Goal: Task Accomplishment & Management: Use online tool/utility

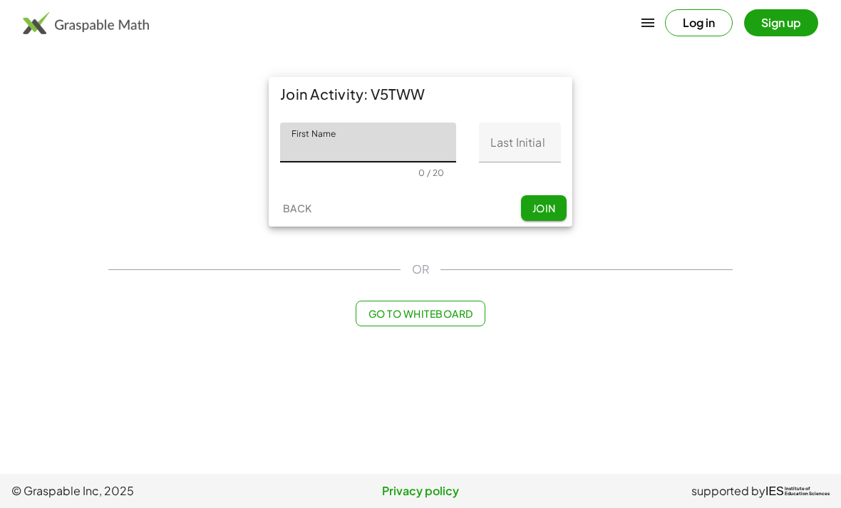
click at [371, 132] on input "First Name" at bounding box center [368, 143] width 176 height 40
click at [725, 165] on div "**********" at bounding box center [421, 151] width 642 height 167
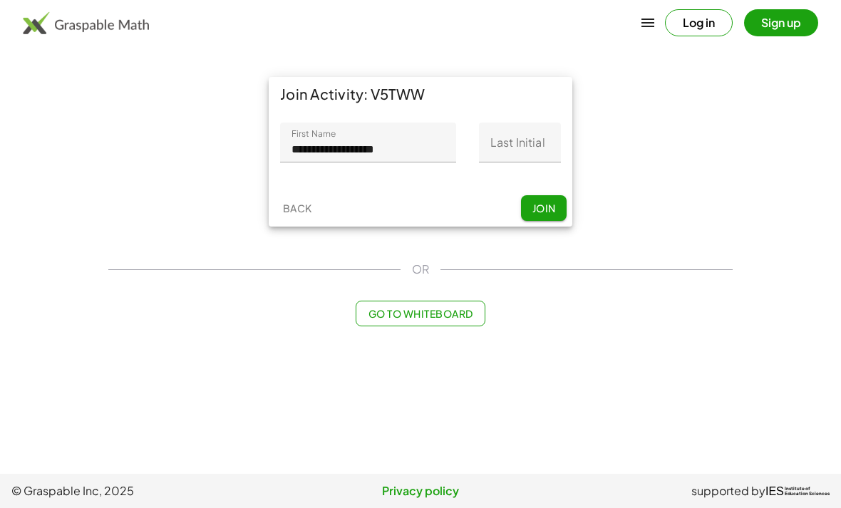
click at [546, 205] on span "Join" at bounding box center [544, 208] width 24 height 13
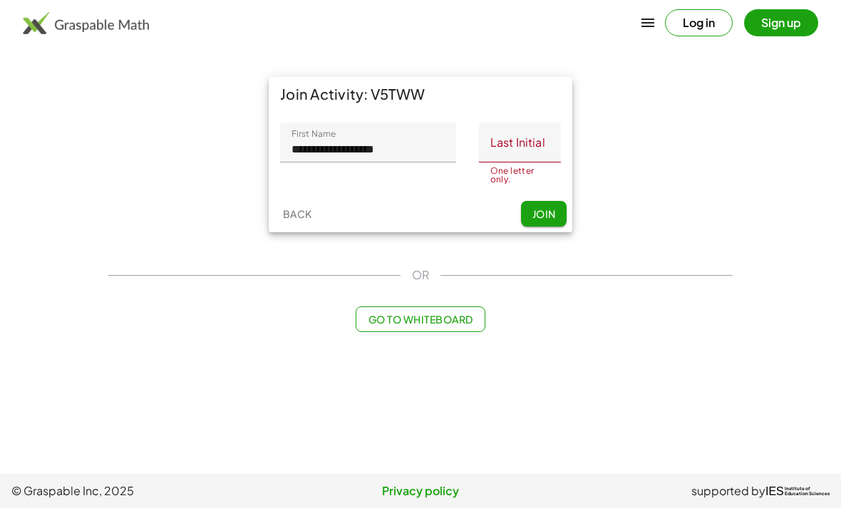
click at [535, 132] on input "Last Initial" at bounding box center [520, 143] width 82 height 40
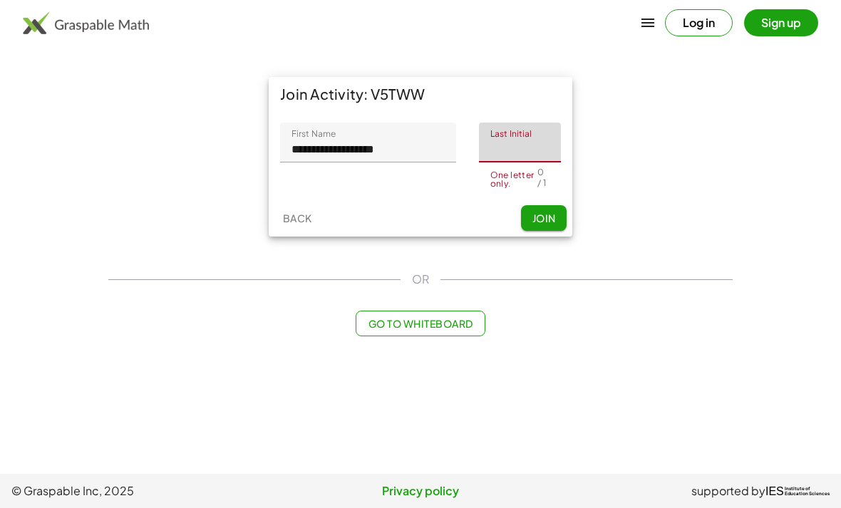
click at [428, 148] on input "**********" at bounding box center [368, 143] width 176 height 40
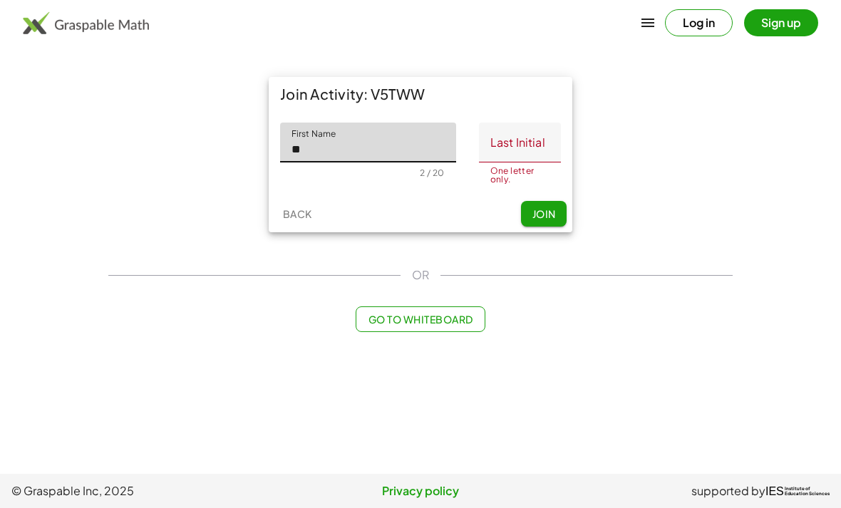
type input "*"
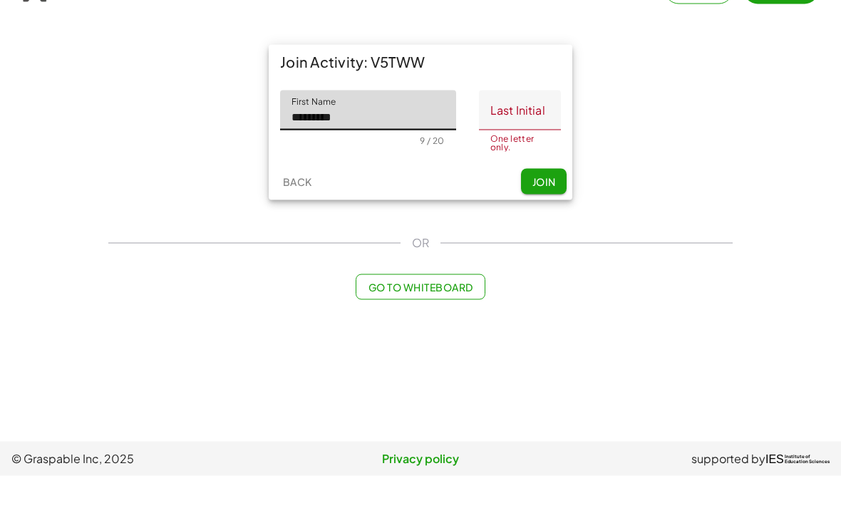
type input "********"
click at [493, 123] on input "Last Initial" at bounding box center [520, 143] width 82 height 40
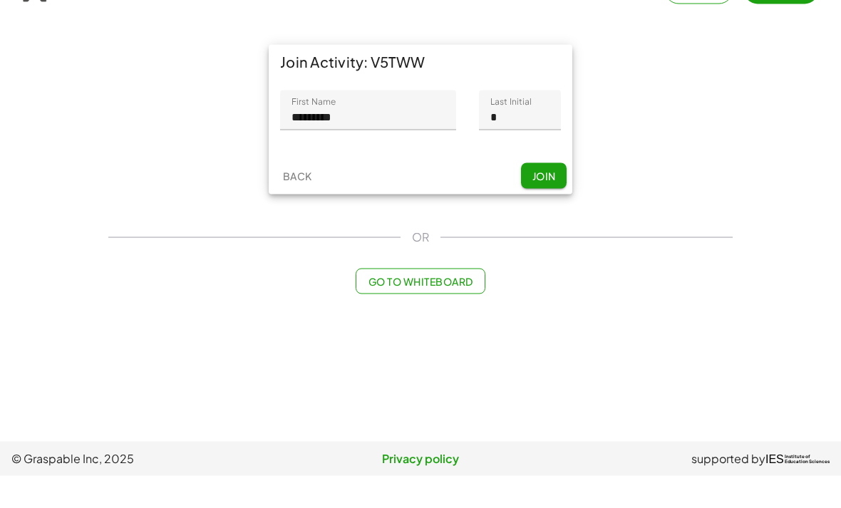
scroll to position [33, 0]
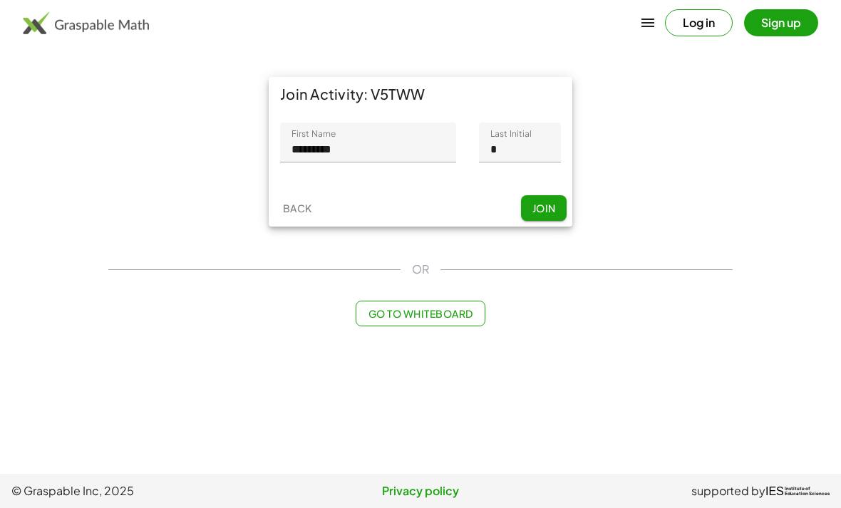
type input "*"
click at [541, 202] on span "Join" at bounding box center [544, 208] width 24 height 13
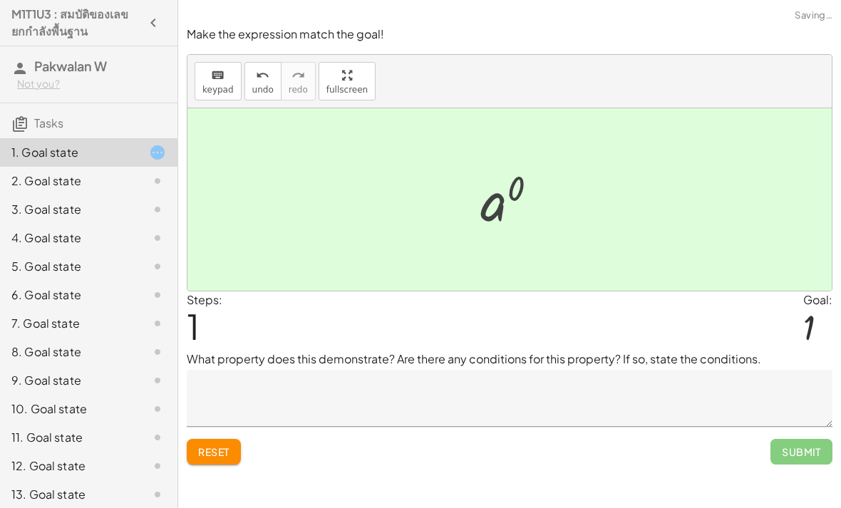
scroll to position [11, 0]
click at [50, 480] on div "11. Goal state" at bounding box center [89, 494] width 178 height 29
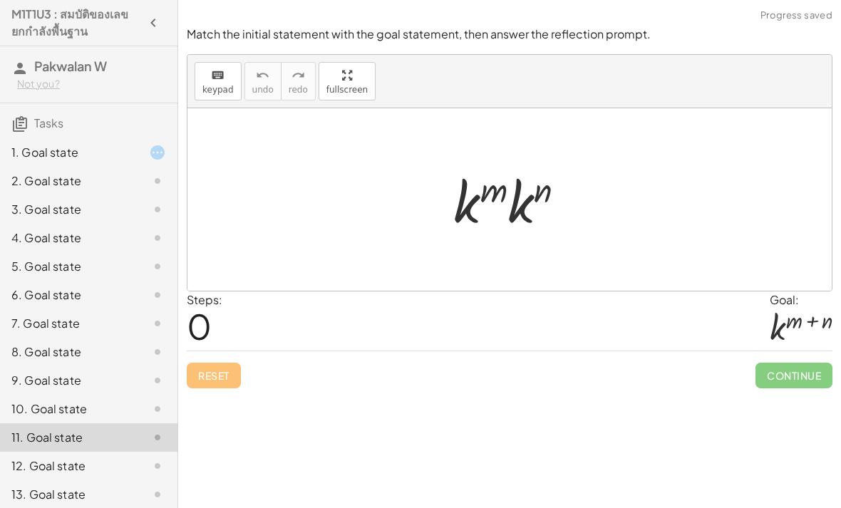
click at [72, 224] on div "2. Goal state" at bounding box center [89, 238] width 178 height 29
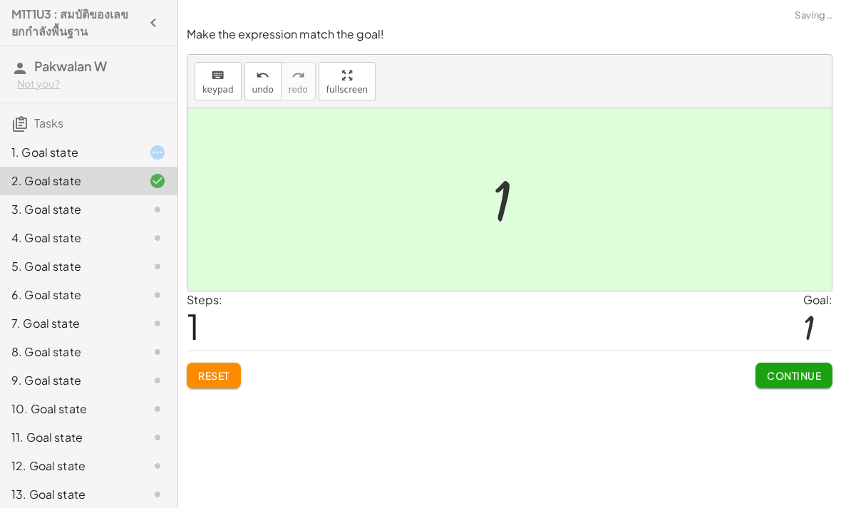
click at [134, 211] on div at bounding box center [146, 209] width 40 height 17
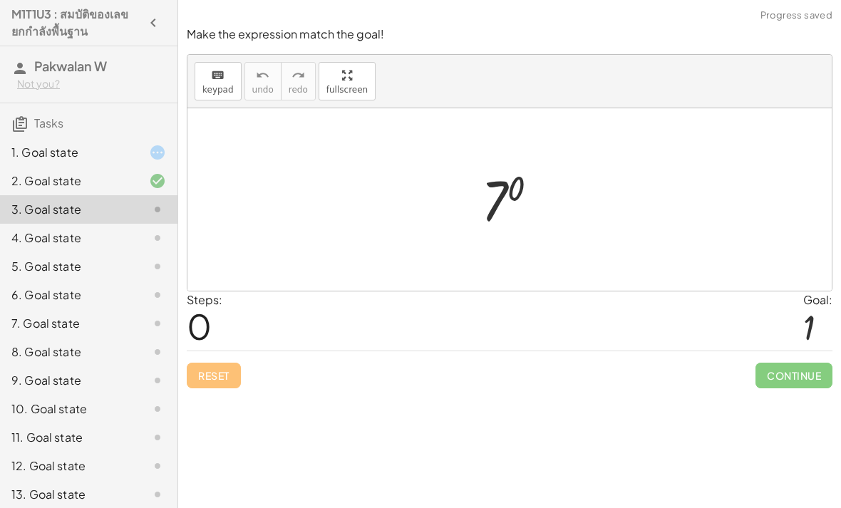
click at [112, 150] on div "1. Goal state" at bounding box center [68, 152] width 115 height 17
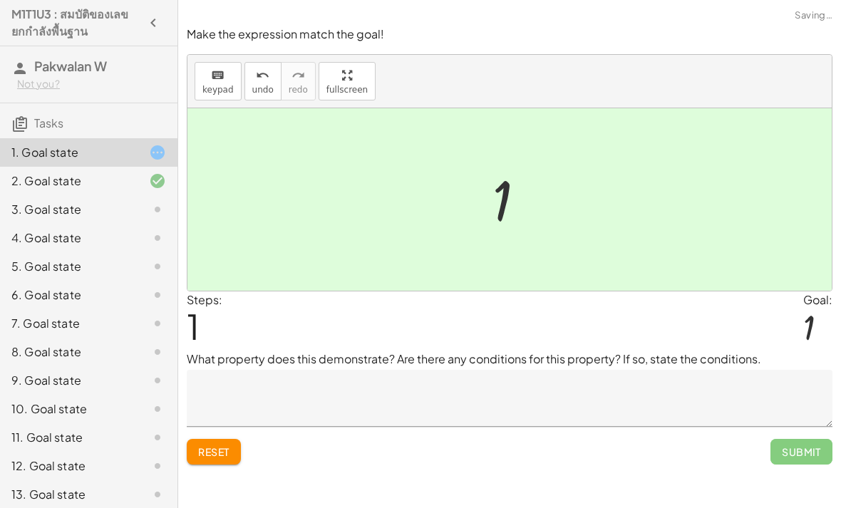
click at [218, 304] on div "Steps: 1" at bounding box center [205, 321] width 36 height 59
click at [827, 323] on div "1" at bounding box center [817, 330] width 29 height 42
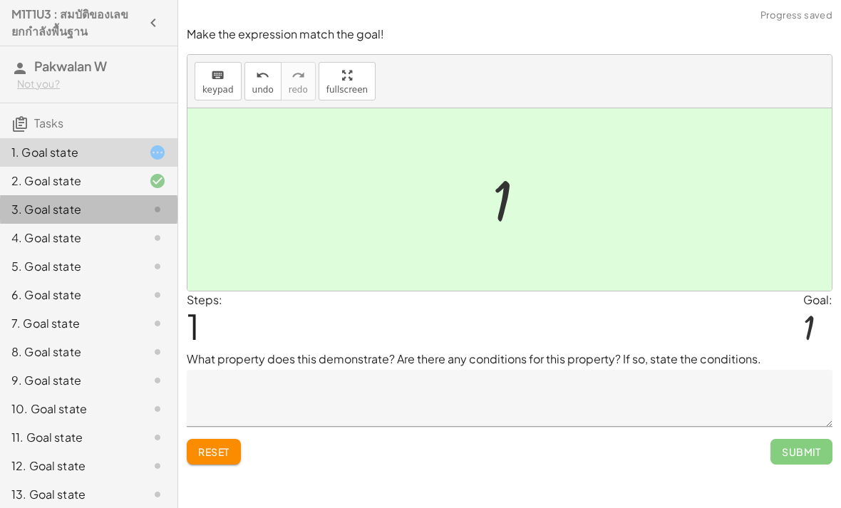
click at [110, 202] on div "3. Goal state" at bounding box center [68, 209] width 115 height 17
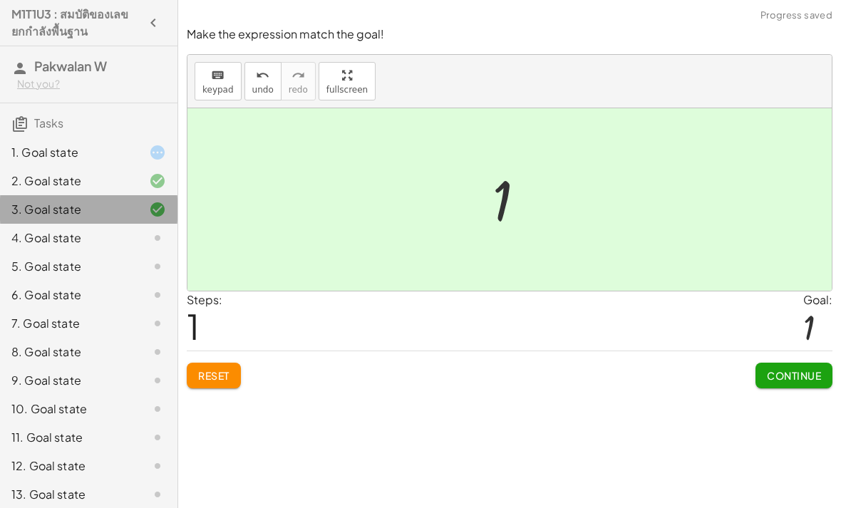
click at [118, 196] on div "3. Goal state" at bounding box center [89, 209] width 178 height 29
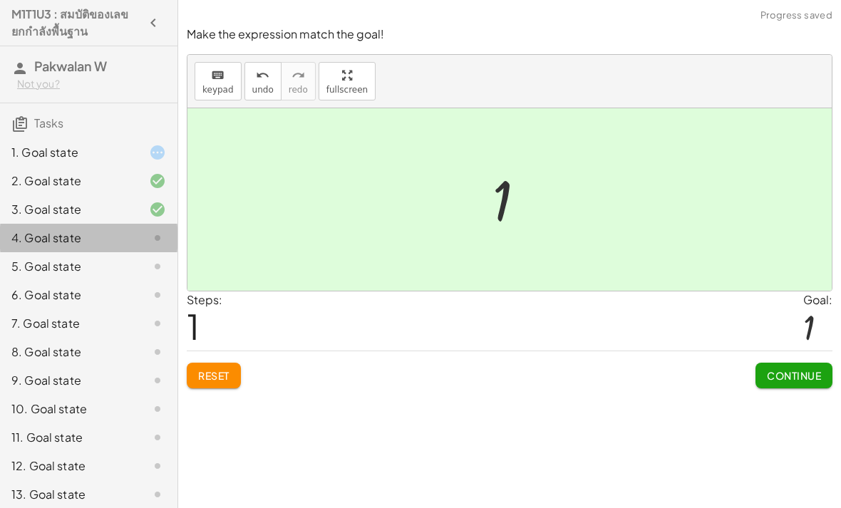
click at [123, 244] on div "4. Goal state" at bounding box center [68, 238] width 115 height 17
click at [138, 264] on div at bounding box center [146, 266] width 40 height 17
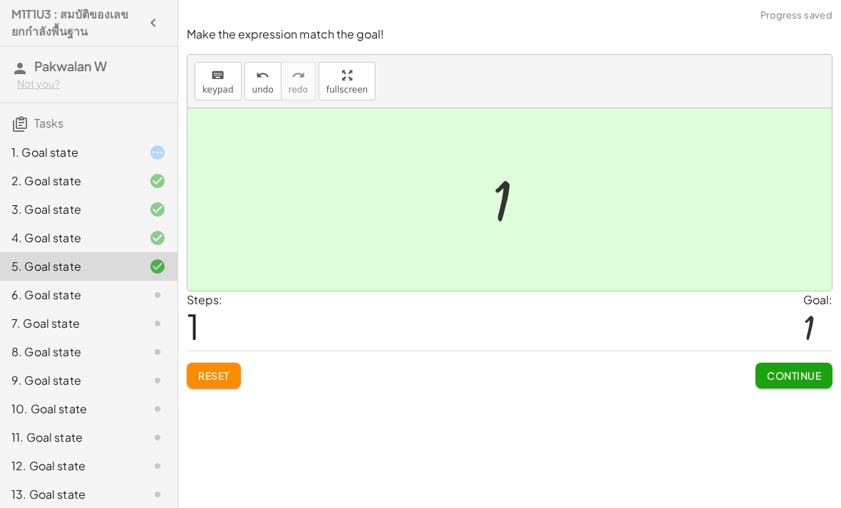
click at [142, 276] on div "5. Goal state" at bounding box center [89, 266] width 178 height 29
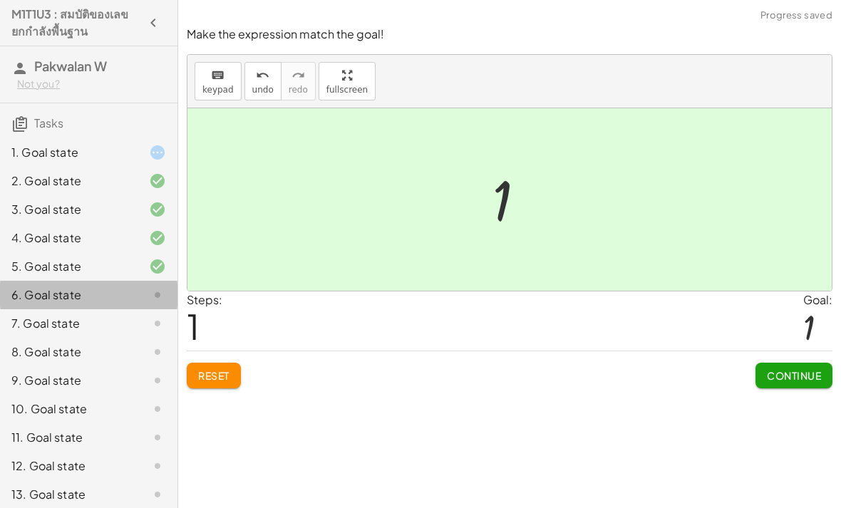
click at [144, 298] on div at bounding box center [146, 295] width 40 height 17
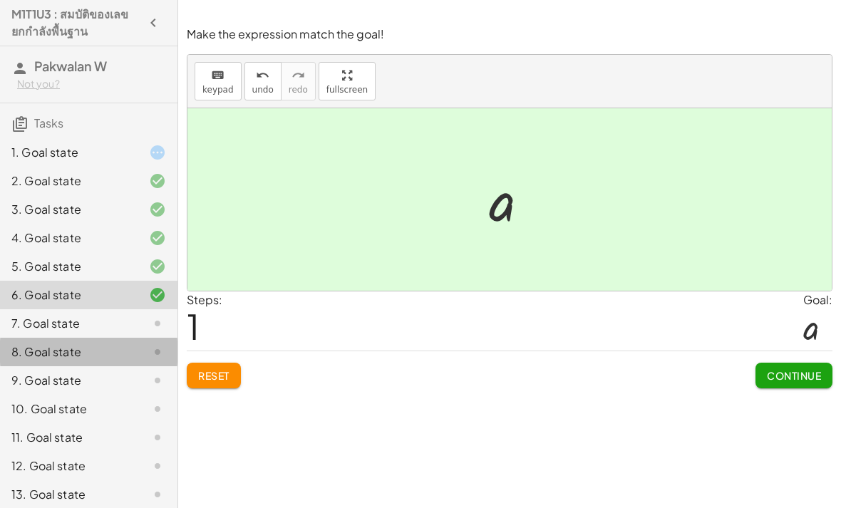
click at [141, 395] on div "8. Goal state" at bounding box center [89, 409] width 178 height 29
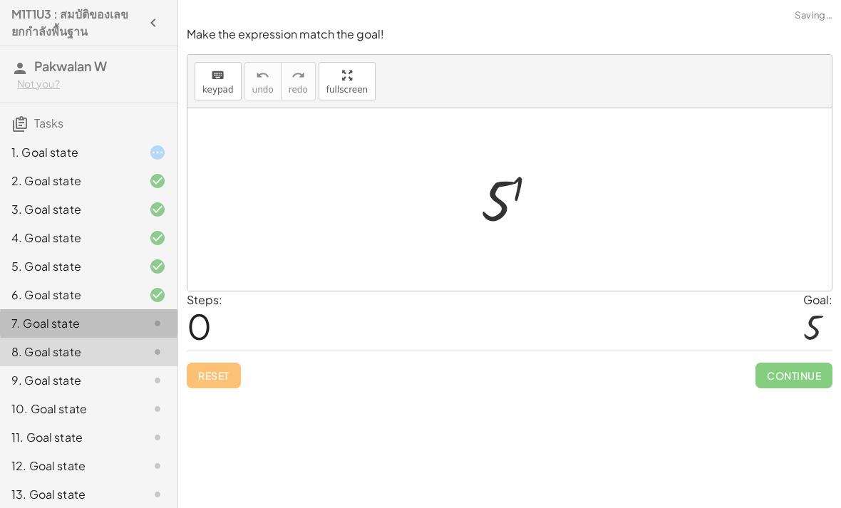
click at [142, 325] on div at bounding box center [146, 323] width 40 height 17
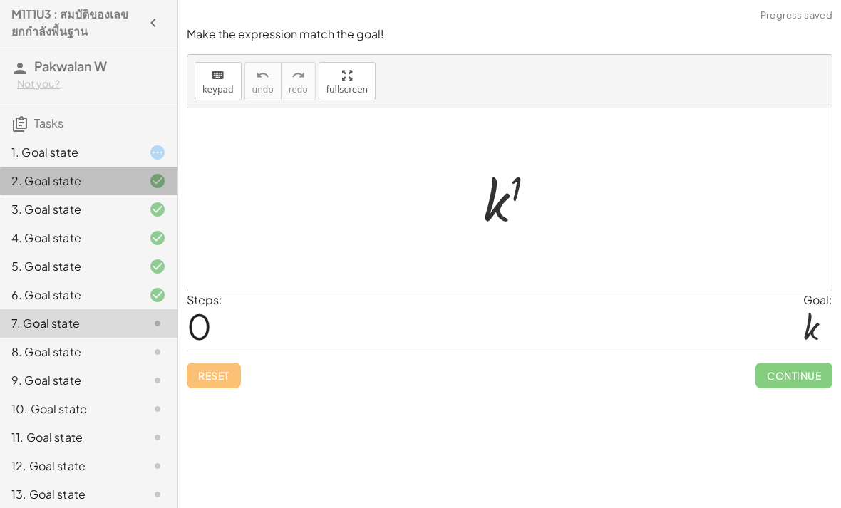
click at [110, 181] on div "2. Goal state" at bounding box center [68, 181] width 115 height 17
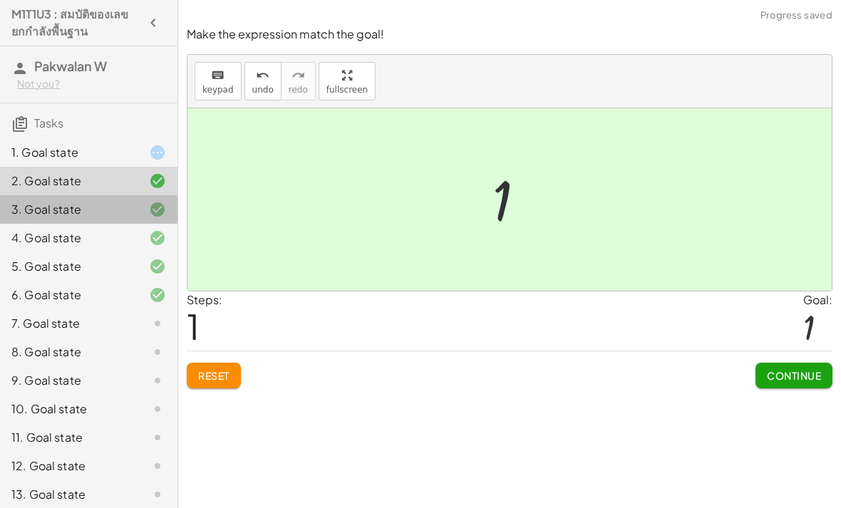
click at [125, 213] on div "3. Goal state" at bounding box center [68, 209] width 115 height 17
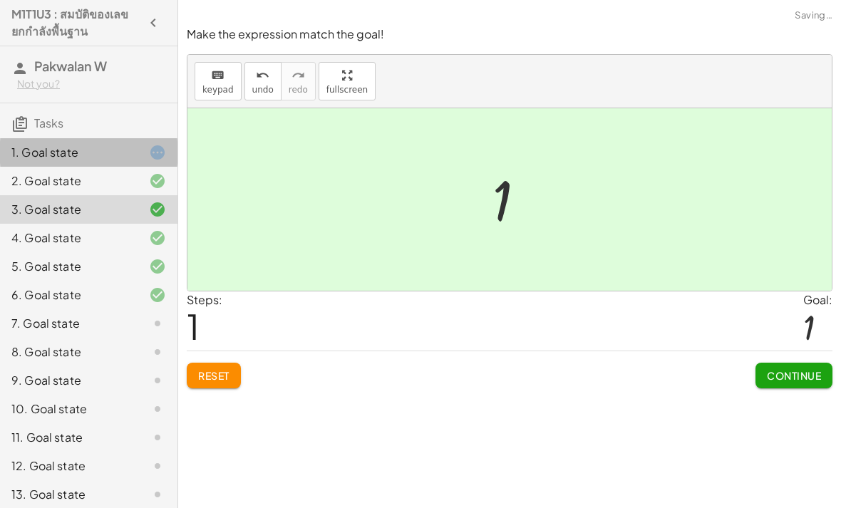
click at [120, 153] on div "1. Goal state" at bounding box center [68, 152] width 115 height 17
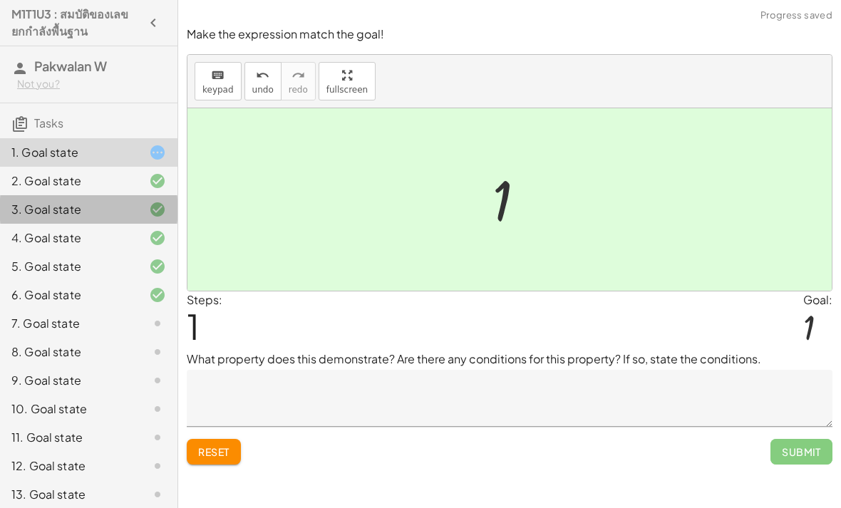
click at [125, 213] on div "3. Goal state" at bounding box center [68, 209] width 115 height 17
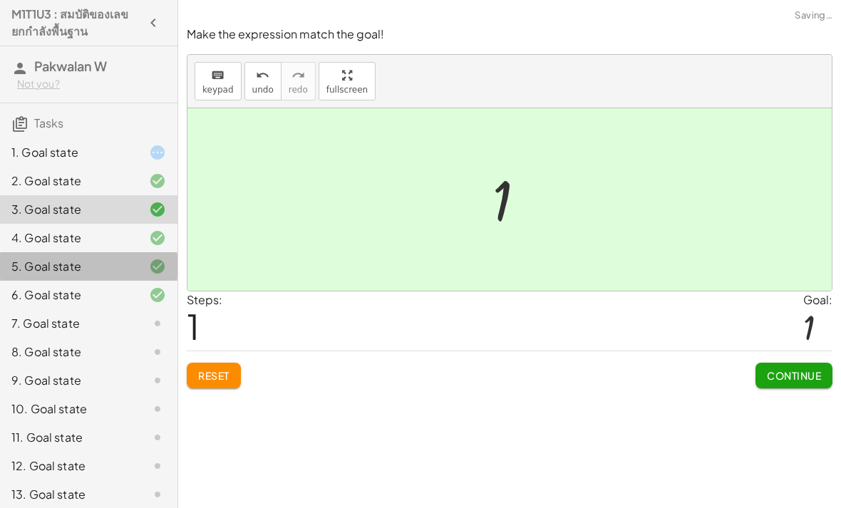
click at [113, 309] on div "5. Goal state" at bounding box center [89, 323] width 178 height 29
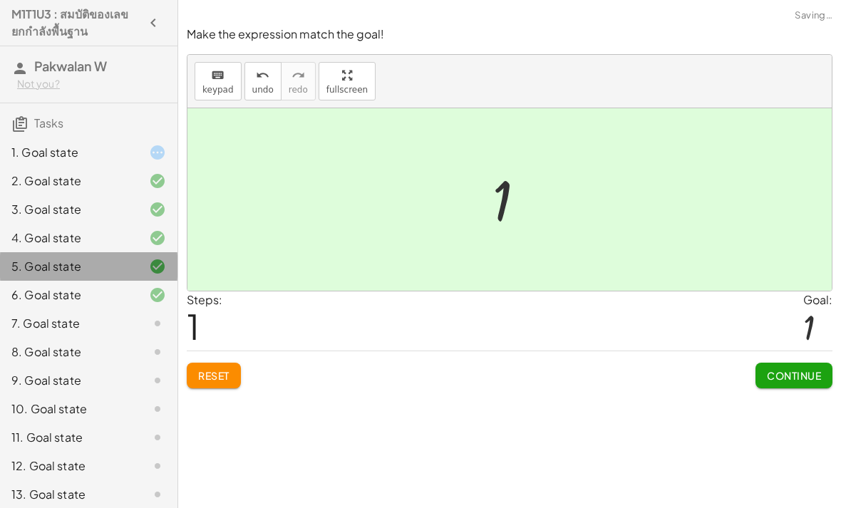
click at [112, 265] on div "5. Goal state" at bounding box center [68, 266] width 115 height 17
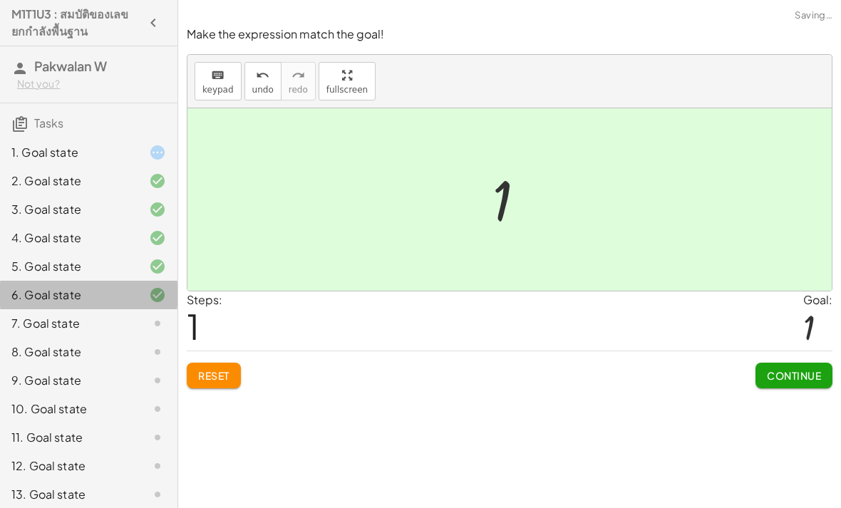
click at [103, 294] on div "6. Goal state" at bounding box center [68, 295] width 115 height 17
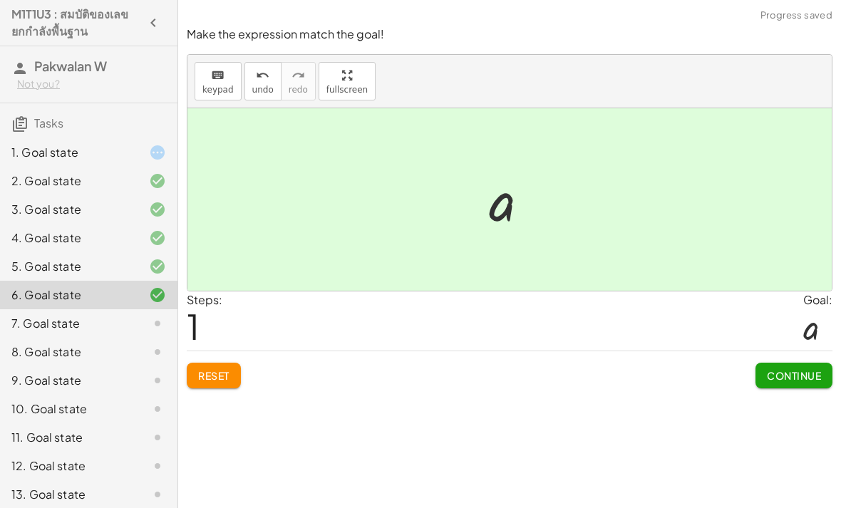
click at [133, 308] on div "6. Goal state" at bounding box center [89, 295] width 178 height 29
click at [120, 320] on div "7. Goal state" at bounding box center [68, 323] width 115 height 17
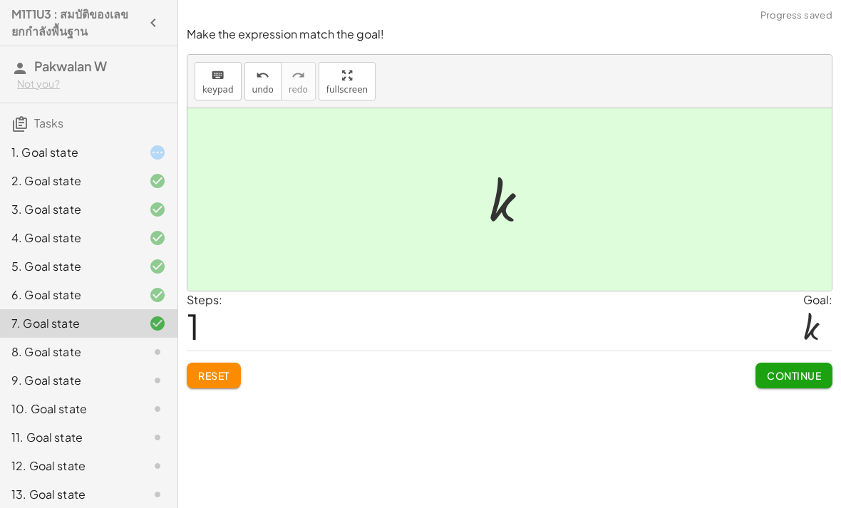
click at [136, 355] on div at bounding box center [146, 352] width 40 height 17
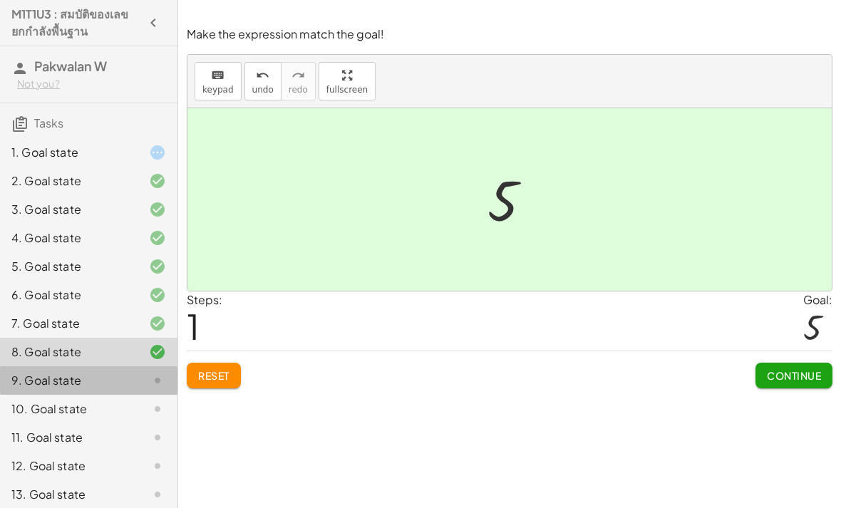
click at [145, 376] on div at bounding box center [146, 380] width 40 height 17
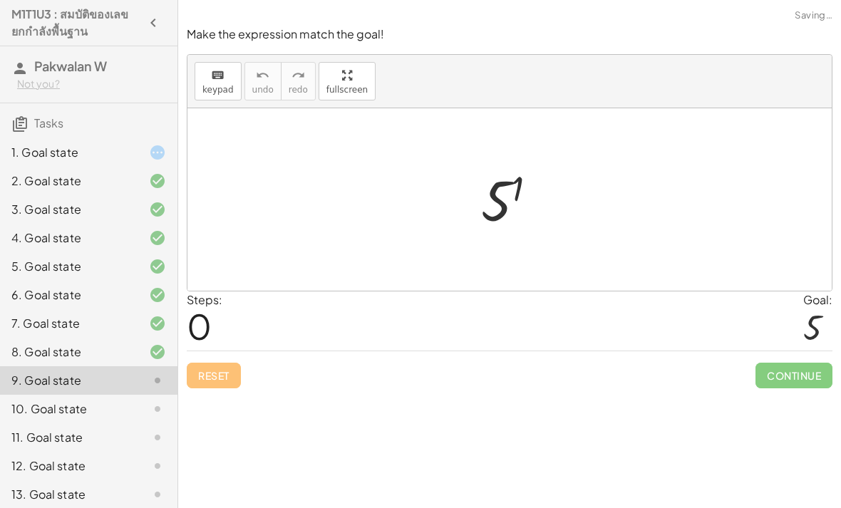
click at [214, 365] on div "Reset Continue" at bounding box center [510, 370] width 646 height 38
click at [146, 351] on div at bounding box center [146, 352] width 40 height 17
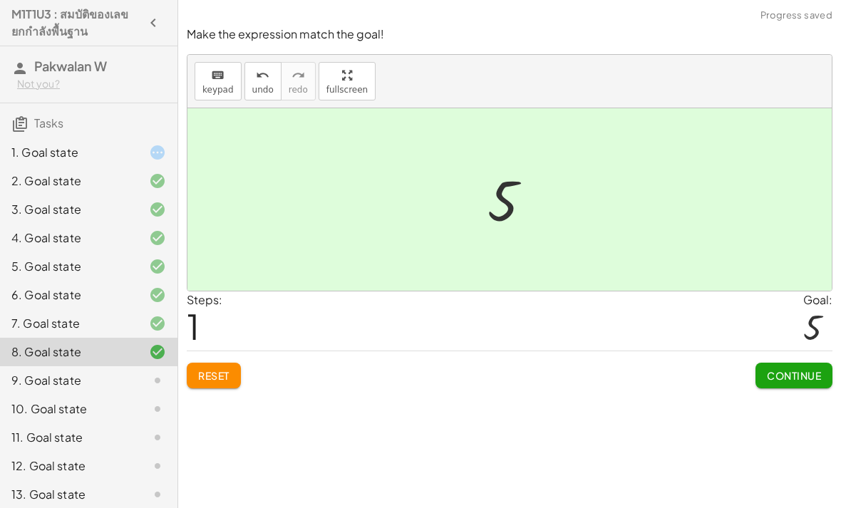
click at [135, 381] on div at bounding box center [146, 380] width 40 height 17
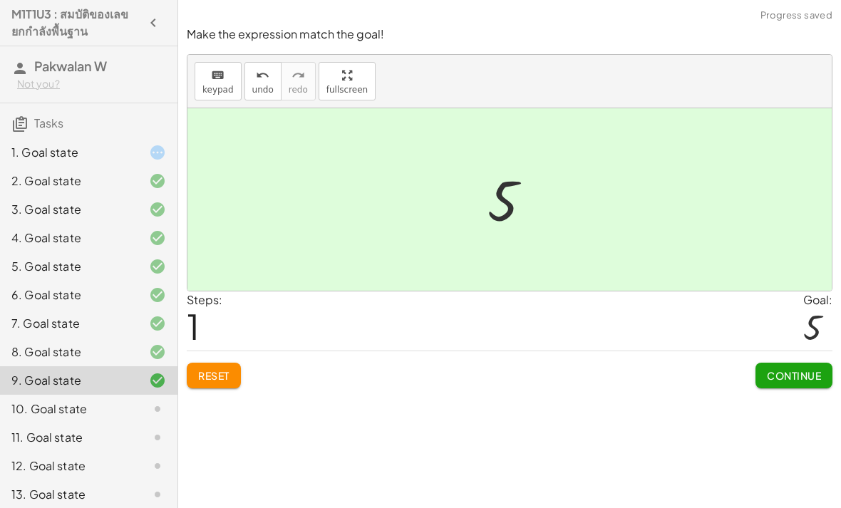
click at [128, 353] on div at bounding box center [146, 352] width 40 height 17
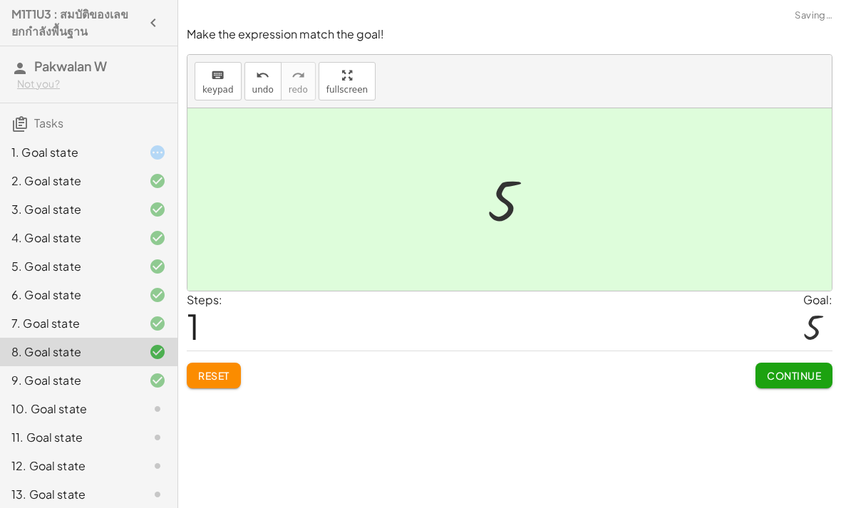
click at [125, 382] on div "9. Goal state" at bounding box center [68, 380] width 115 height 17
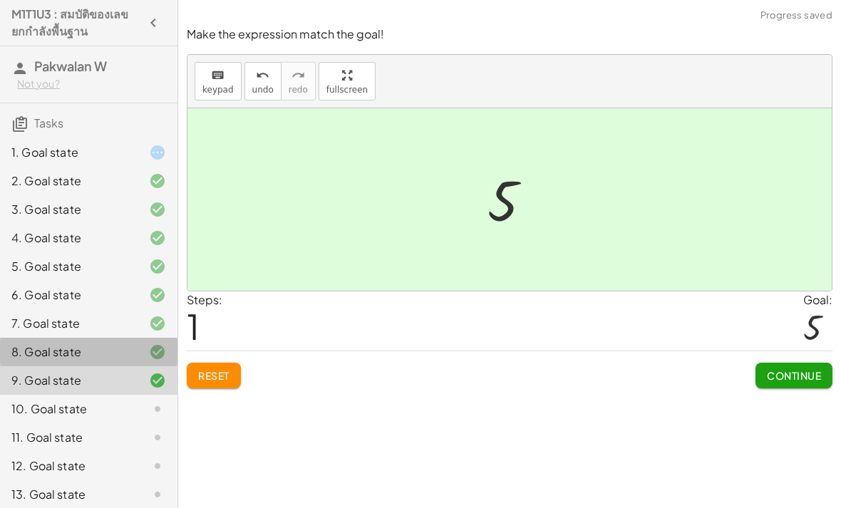
click at [127, 352] on div at bounding box center [146, 352] width 40 height 17
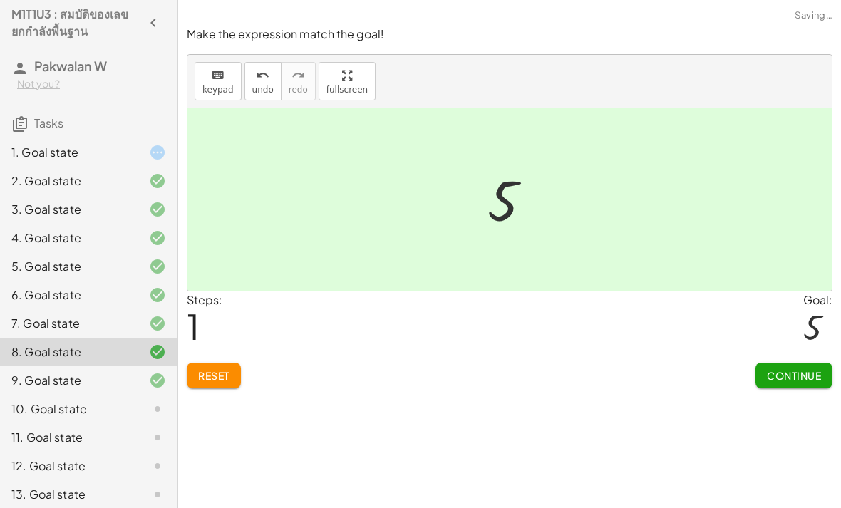
click at [68, 404] on div "10. Goal state" at bounding box center [68, 409] width 115 height 17
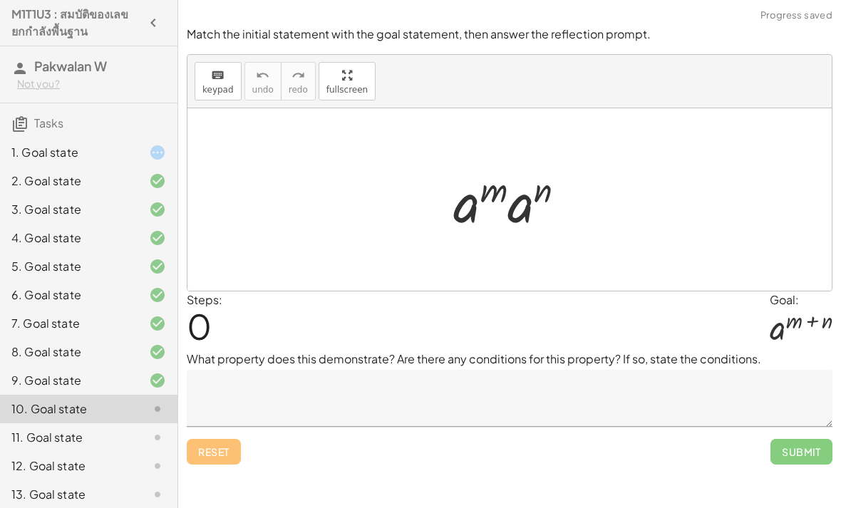
scroll to position [46, 0]
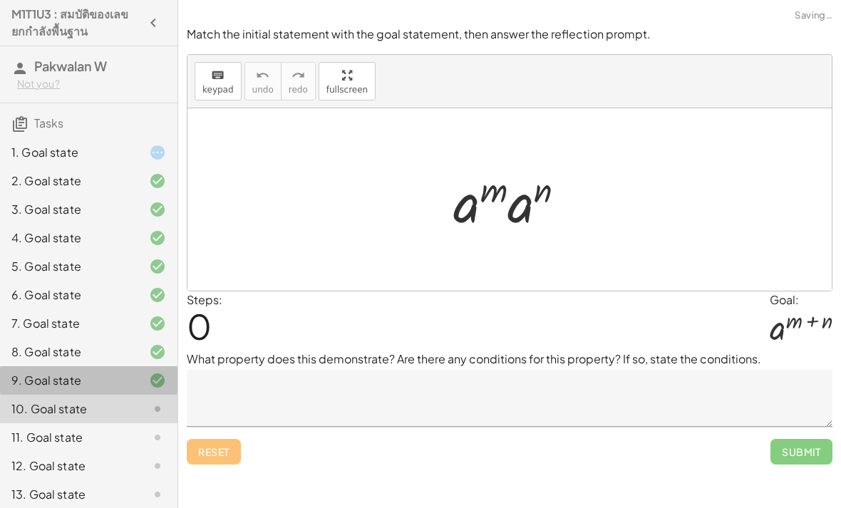
click at [145, 372] on div at bounding box center [146, 380] width 40 height 17
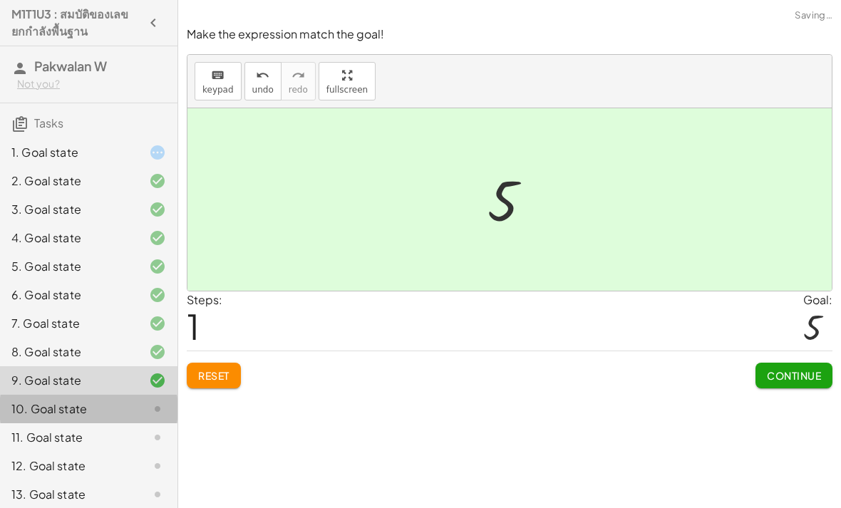
click at [127, 401] on div at bounding box center [146, 409] width 40 height 17
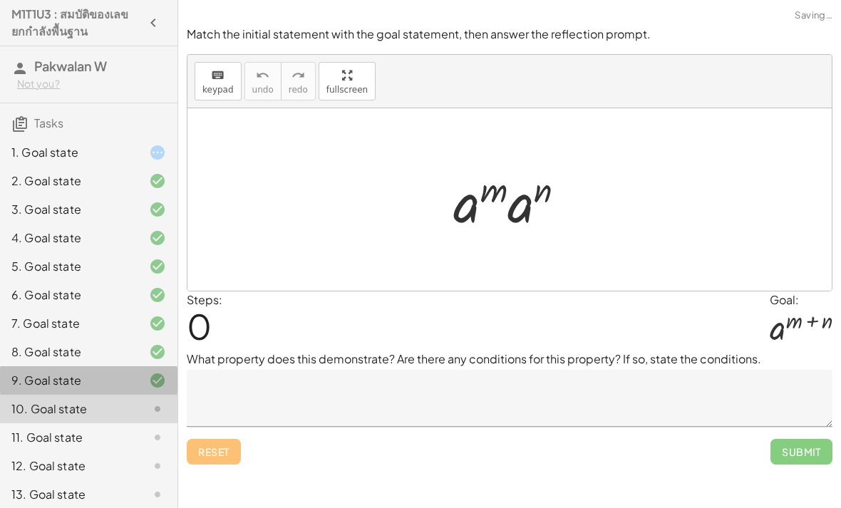
click at [132, 384] on div at bounding box center [146, 380] width 40 height 17
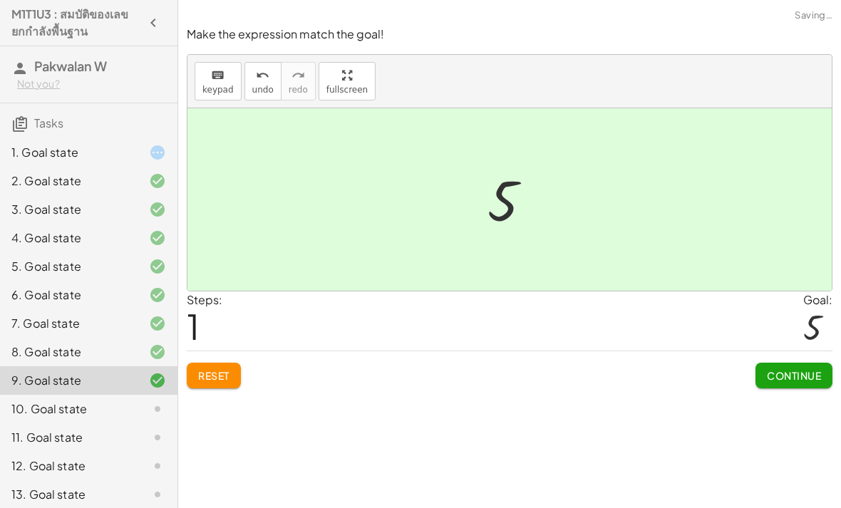
click at [211, 363] on button "Reset" at bounding box center [214, 376] width 54 height 26
click at [126, 179] on div at bounding box center [146, 181] width 40 height 17
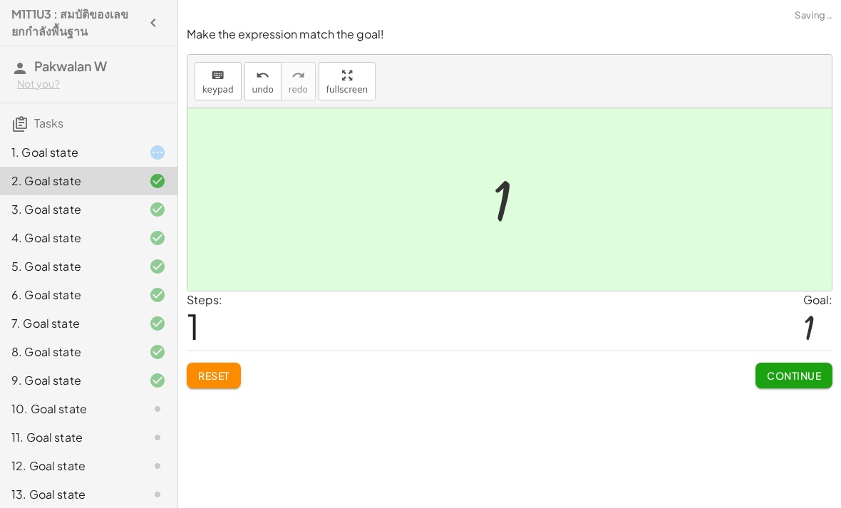
click at [120, 148] on div "1. Goal state" at bounding box center [68, 152] width 115 height 17
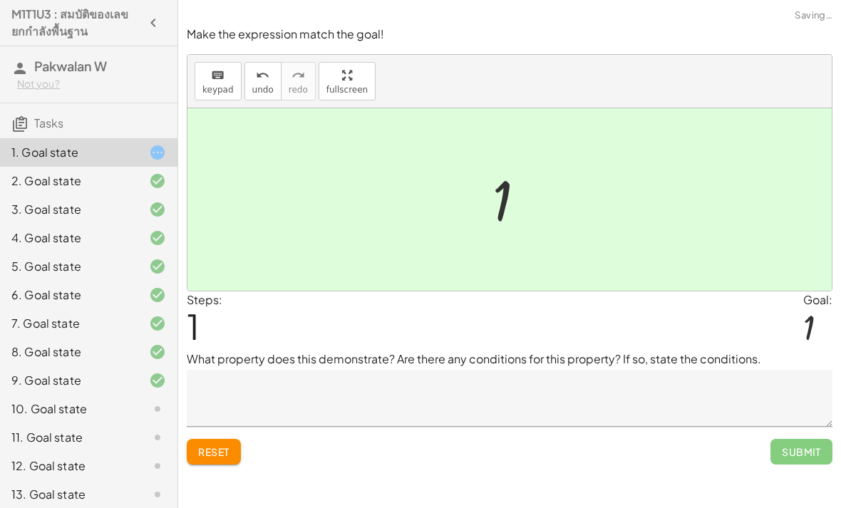
click at [218, 446] on span "Reset" at bounding box center [213, 452] width 31 height 13
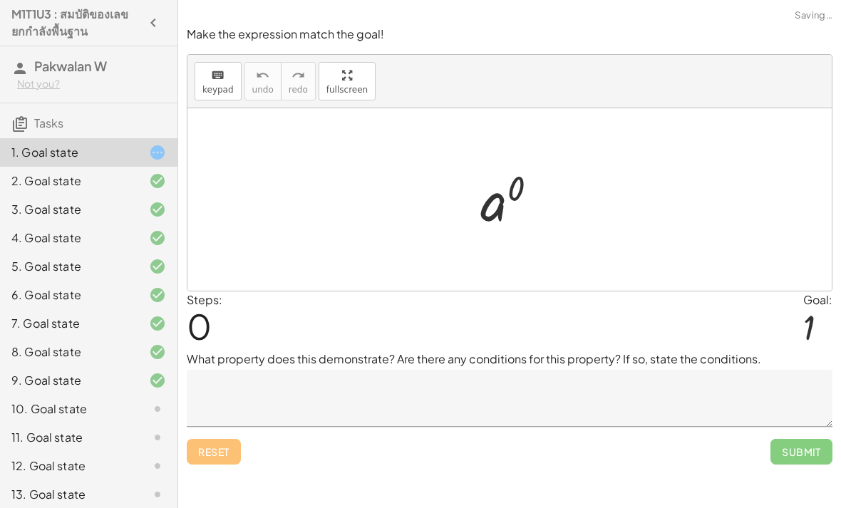
click at [221, 427] on div "Reset Submit" at bounding box center [510, 446] width 646 height 38
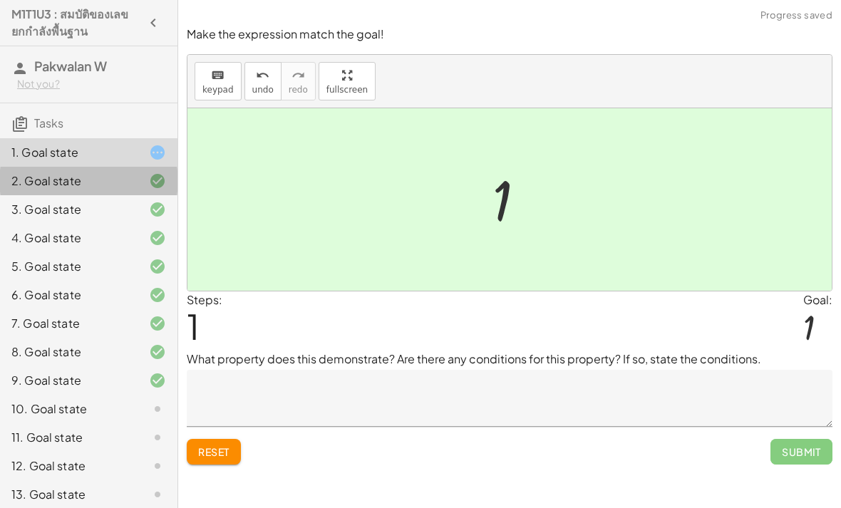
click at [107, 182] on div "2. Goal state" at bounding box center [68, 181] width 115 height 17
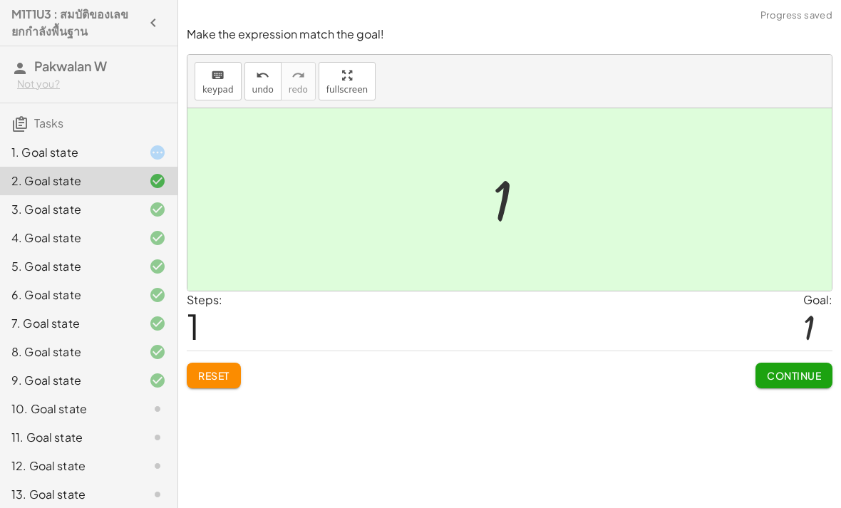
click at [120, 158] on div "1. Goal state" at bounding box center [68, 152] width 115 height 17
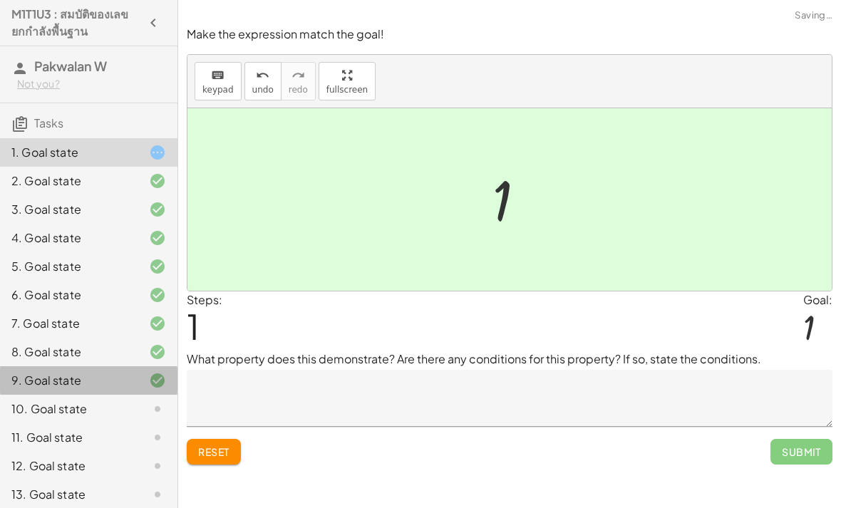
click at [120, 423] on div "9. Goal state" at bounding box center [89, 437] width 178 height 29
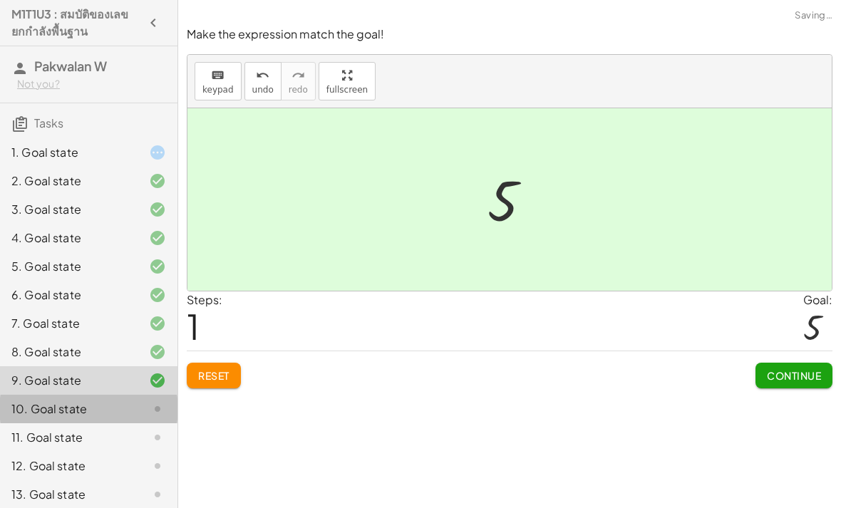
click at [116, 415] on div "10. Goal state" at bounding box center [68, 409] width 115 height 17
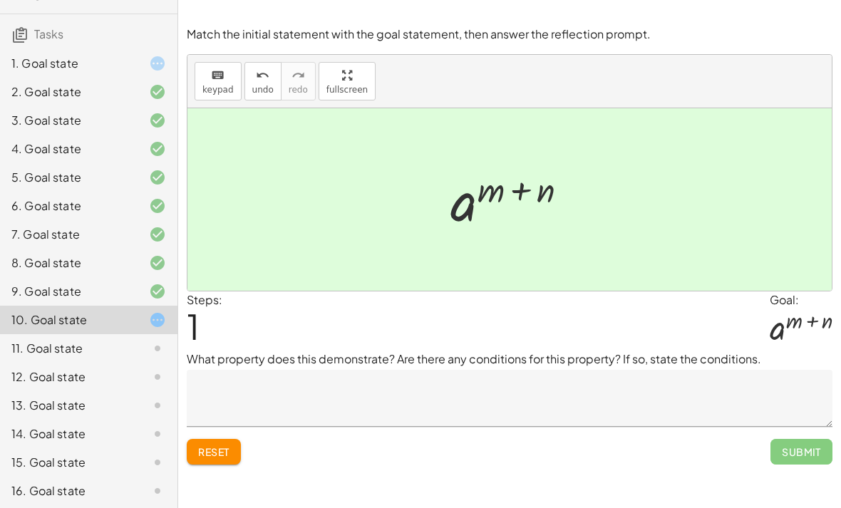
scroll to position [91, 0]
click at [139, 344] on div at bounding box center [146, 347] width 40 height 17
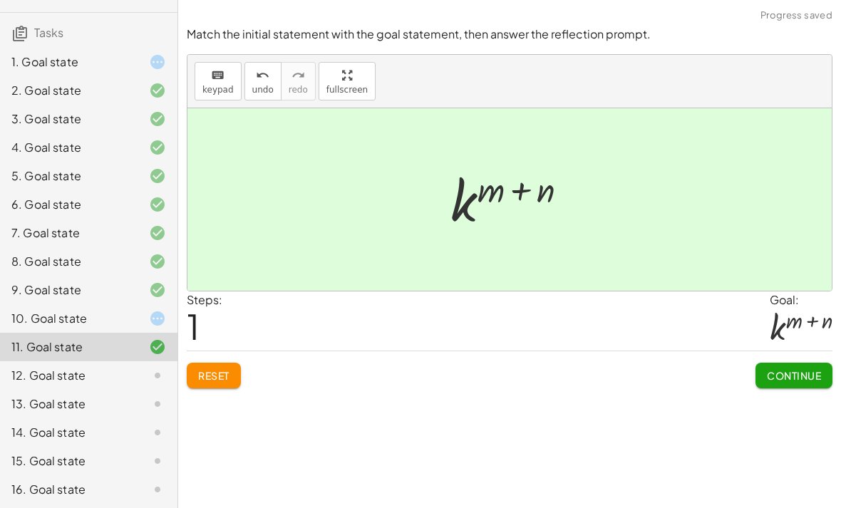
click at [156, 369] on icon at bounding box center [157, 375] width 17 height 17
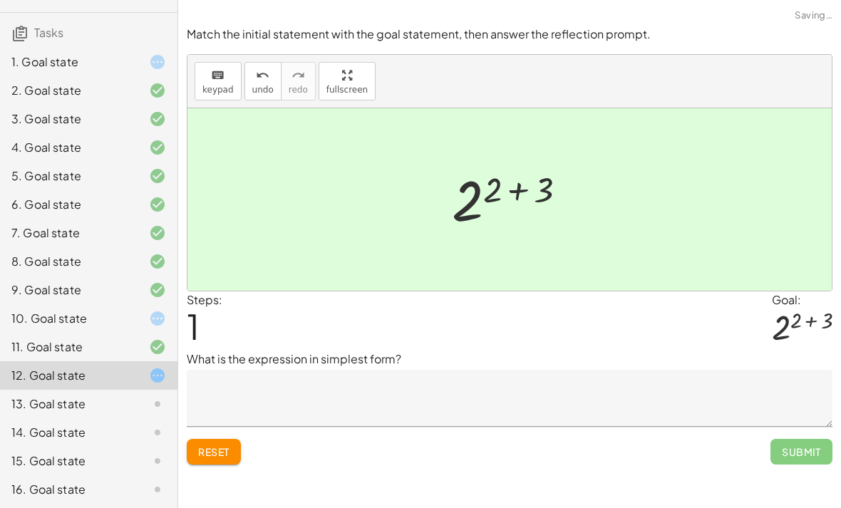
click at [808, 439] on span "Submit" at bounding box center [802, 452] width 62 height 26
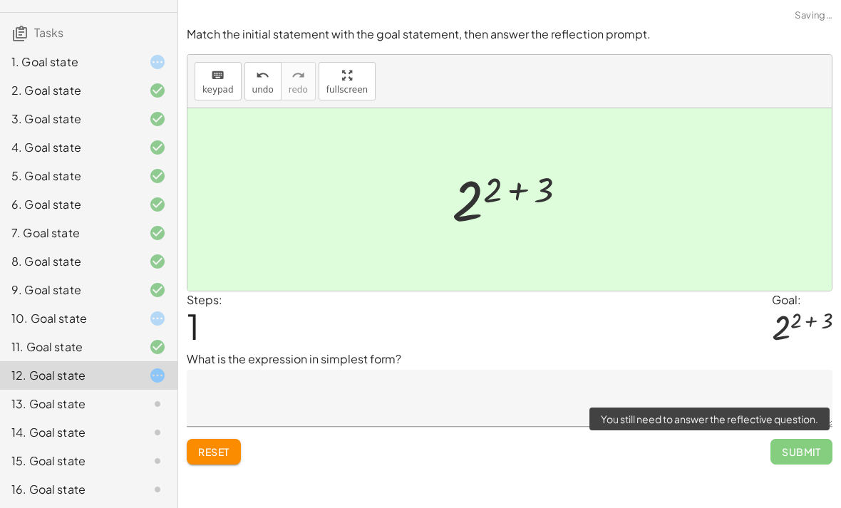
click at [806, 439] on span "Submit" at bounding box center [802, 452] width 62 height 26
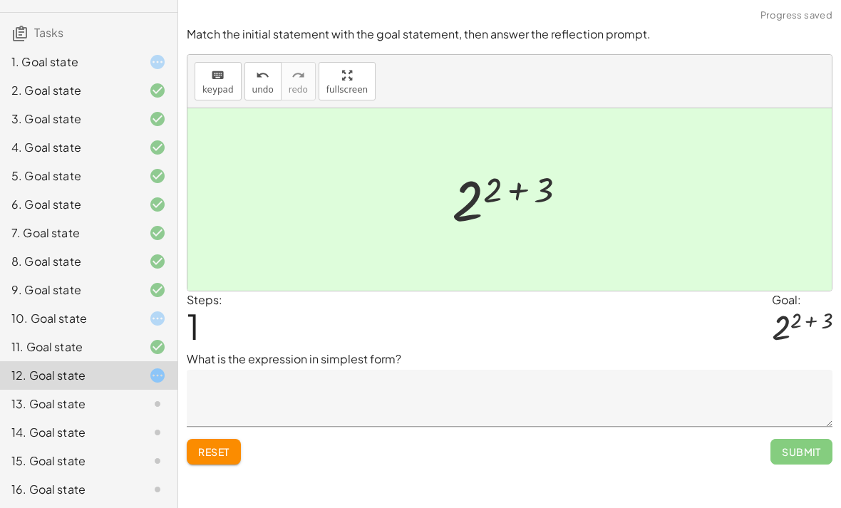
click at [423, 440] on div "Make the expression match the goal! keyboard keypad undo undo redo redo fullscr…" at bounding box center [509, 254] width 663 height 508
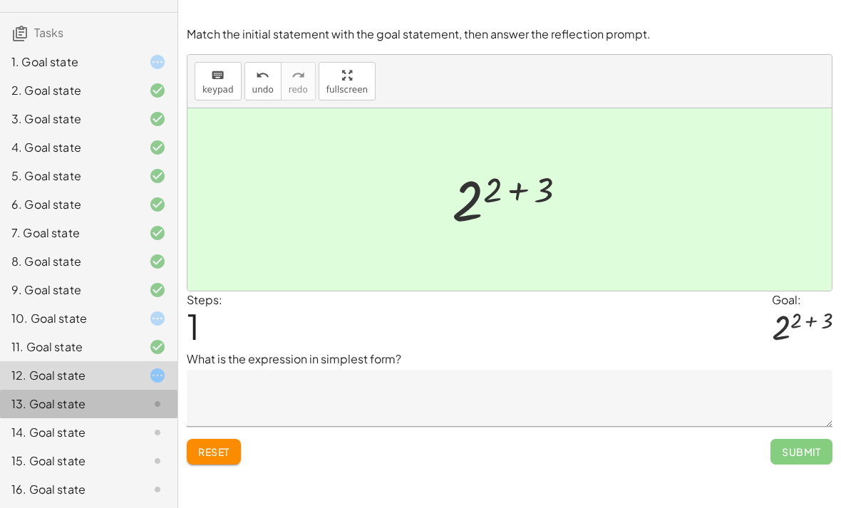
click at [147, 403] on div at bounding box center [146, 404] width 40 height 17
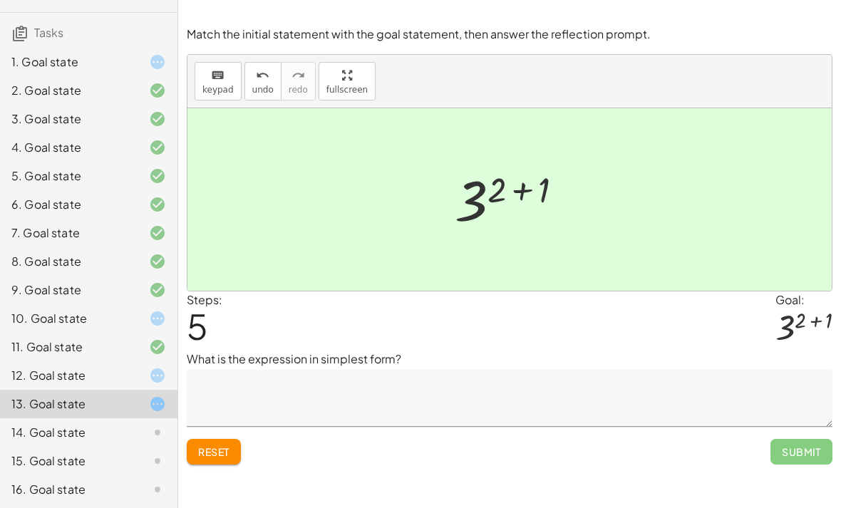
click at [140, 475] on div "14. Goal state" at bounding box center [89, 489] width 178 height 29
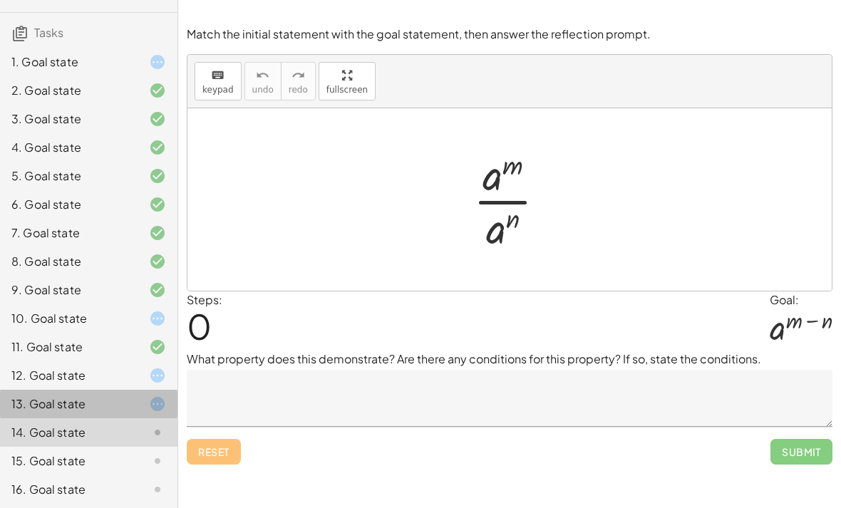
click at [149, 447] on div "13. Goal state" at bounding box center [89, 461] width 178 height 29
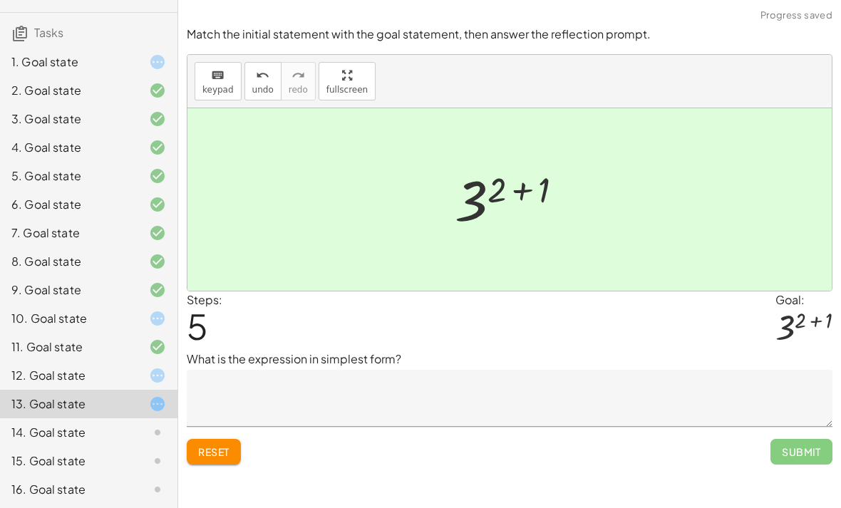
click at [796, 439] on span "Submit" at bounding box center [802, 452] width 62 height 26
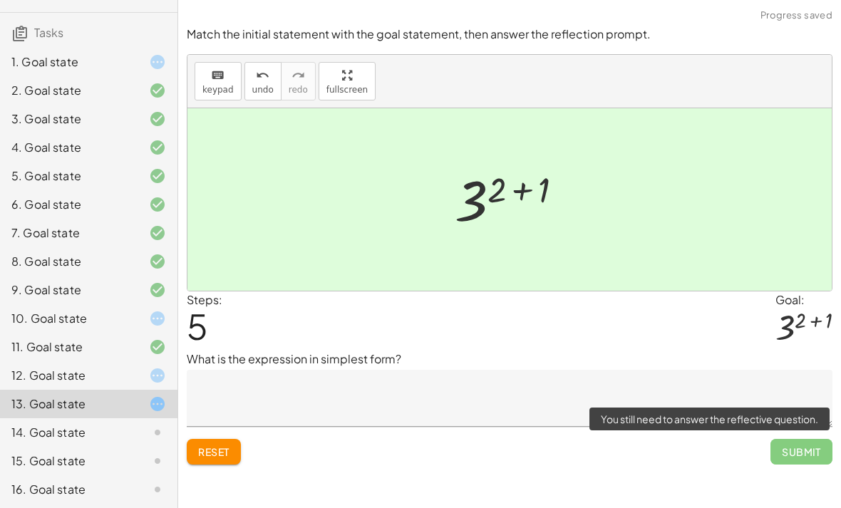
click at [785, 466] on div "Make the expression match the goal! keyboard keypad undo undo redo redo fullscr…" at bounding box center [509, 254] width 663 height 508
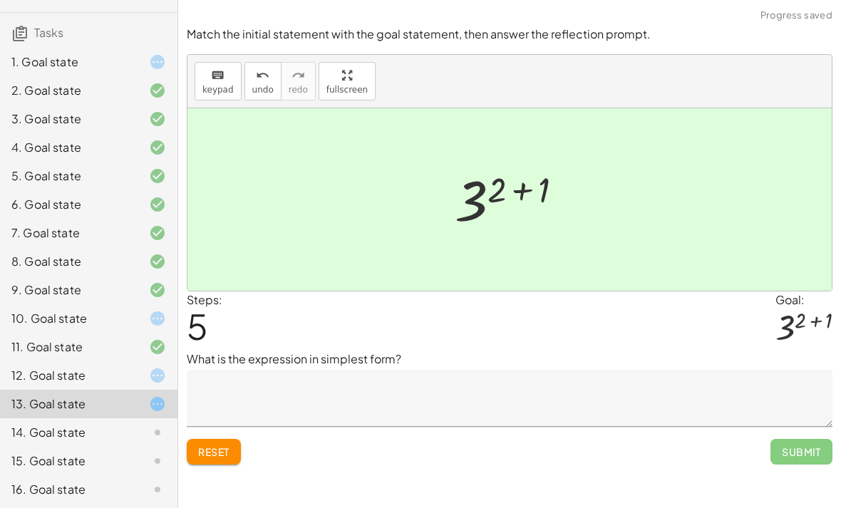
click at [678, 445] on div "Make the expression match the goal! keyboard keypad undo undo redo redo fullscr…" at bounding box center [509, 254] width 663 height 508
click at [513, 370] on textarea at bounding box center [510, 398] width 646 height 57
click at [691, 370] on textarea at bounding box center [510, 398] width 646 height 57
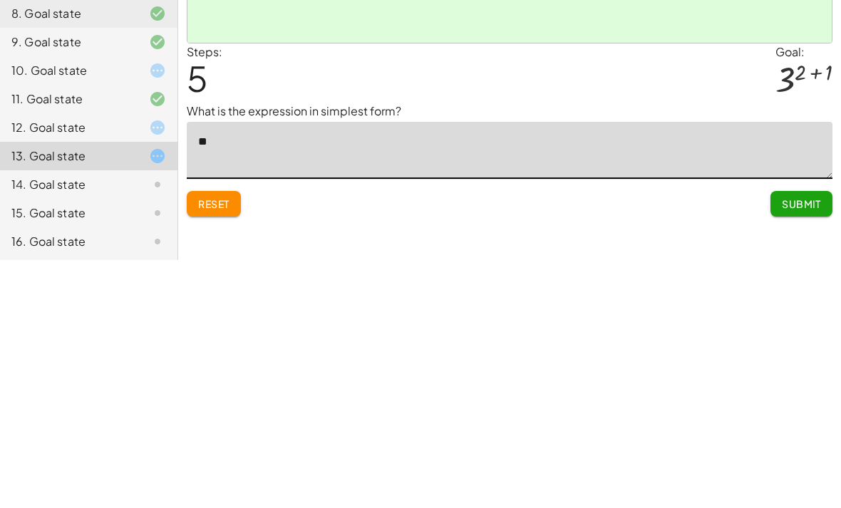
type textarea "*"
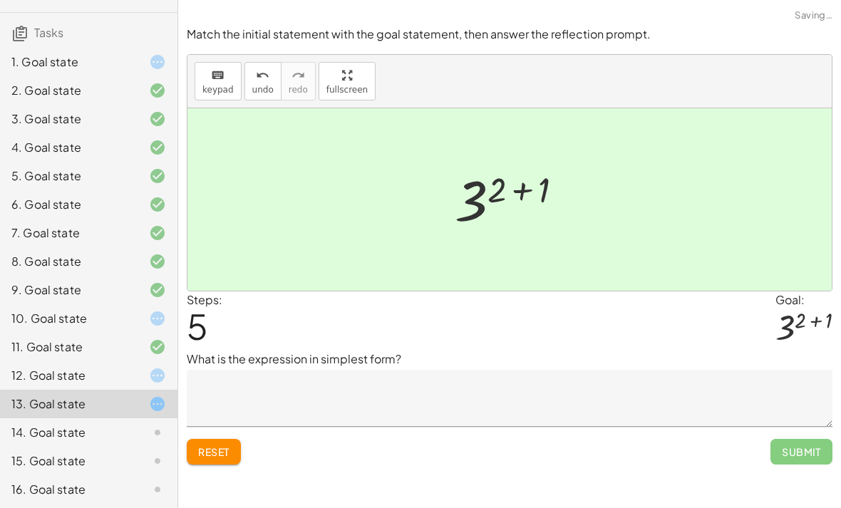
click at [125, 475] on div "14. Goal state" at bounding box center [89, 489] width 178 height 29
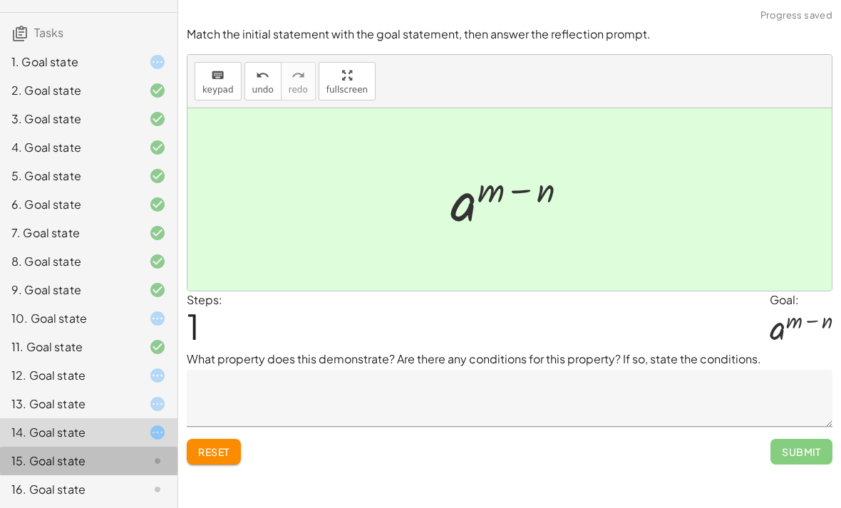
click at [156, 456] on icon at bounding box center [157, 461] width 17 height 17
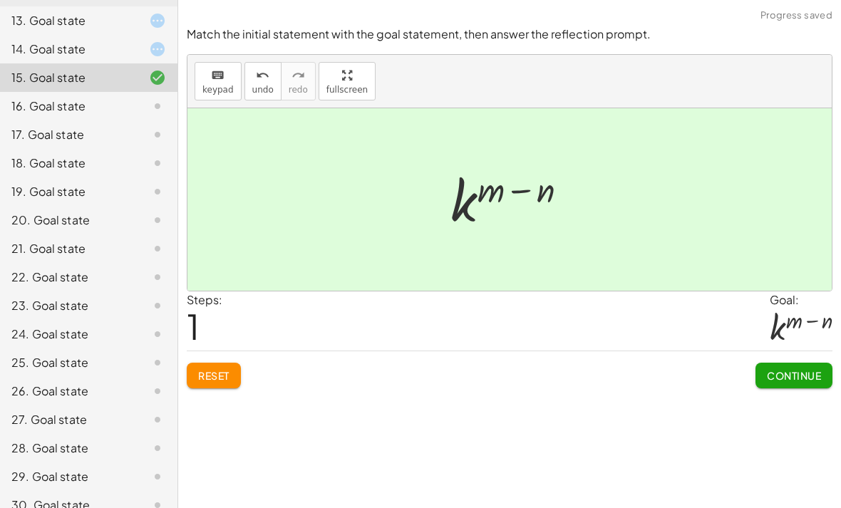
scroll to position [469, 0]
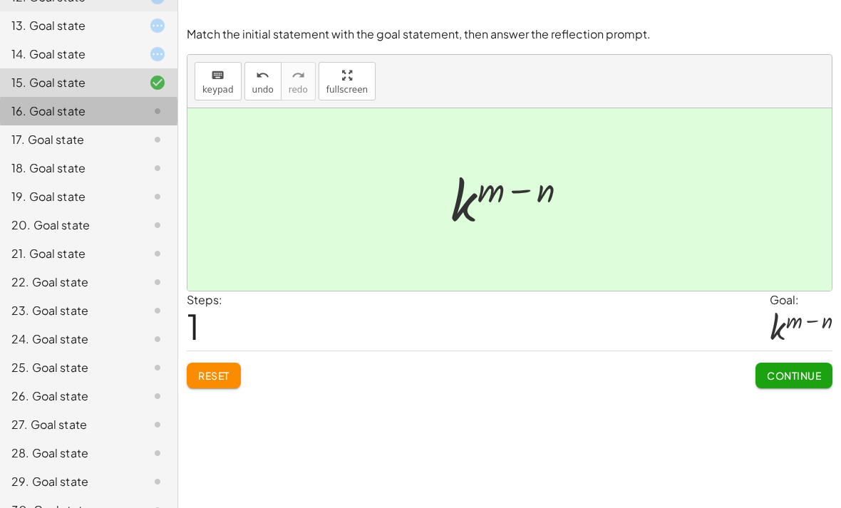
click at [161, 106] on icon at bounding box center [157, 111] width 17 height 17
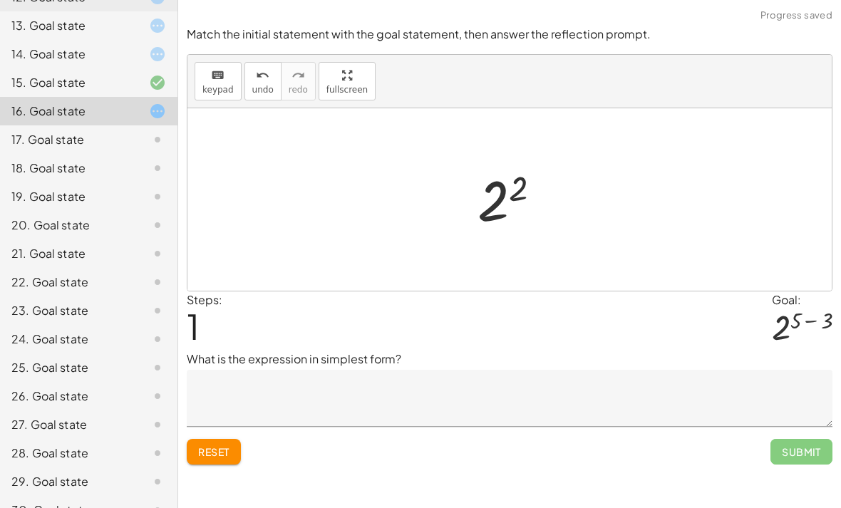
click at [153, 144] on icon at bounding box center [157, 139] width 17 height 17
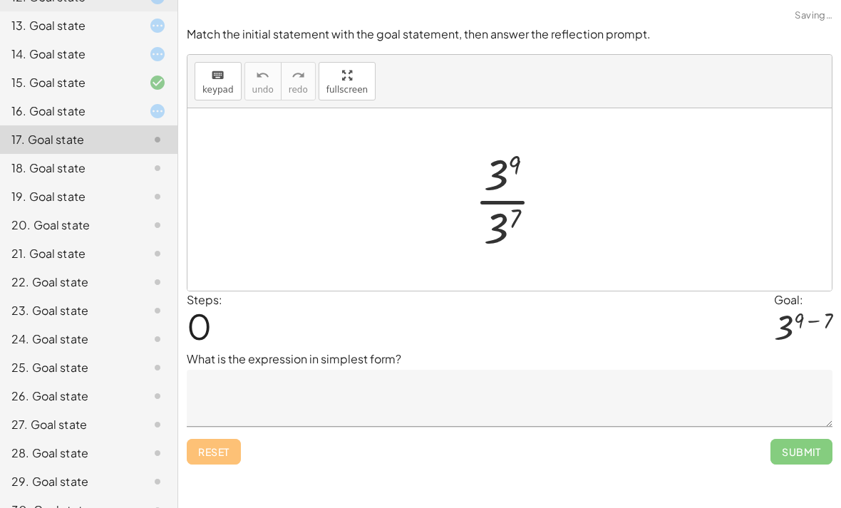
click at [138, 103] on div at bounding box center [146, 111] width 40 height 17
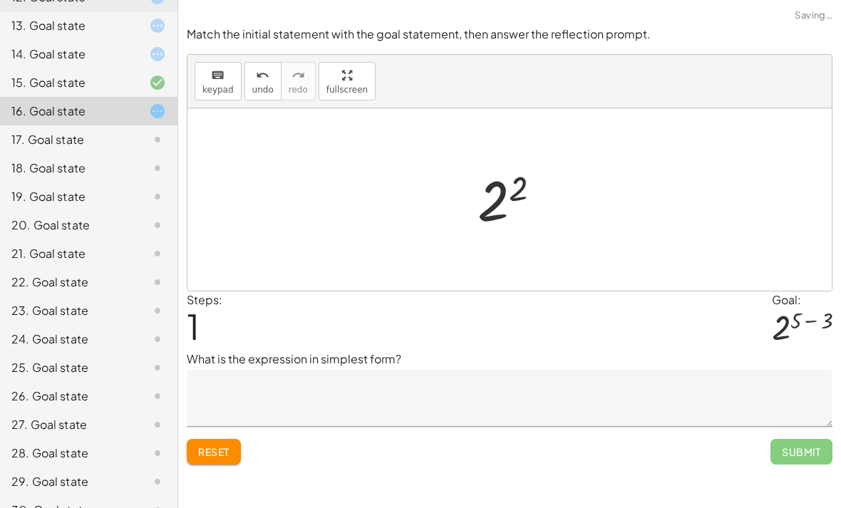
click at [126, 182] on div "17. Goal state" at bounding box center [89, 196] width 178 height 29
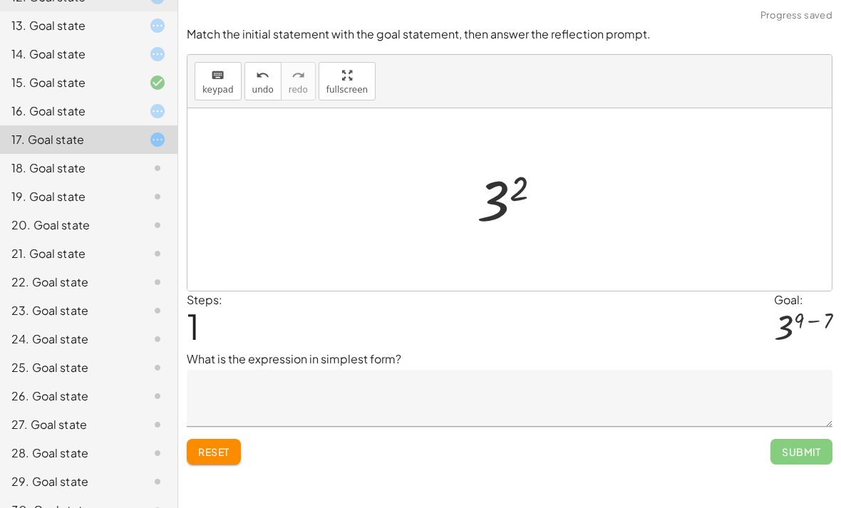
click at [135, 211] on div "18. Goal state" at bounding box center [89, 225] width 178 height 29
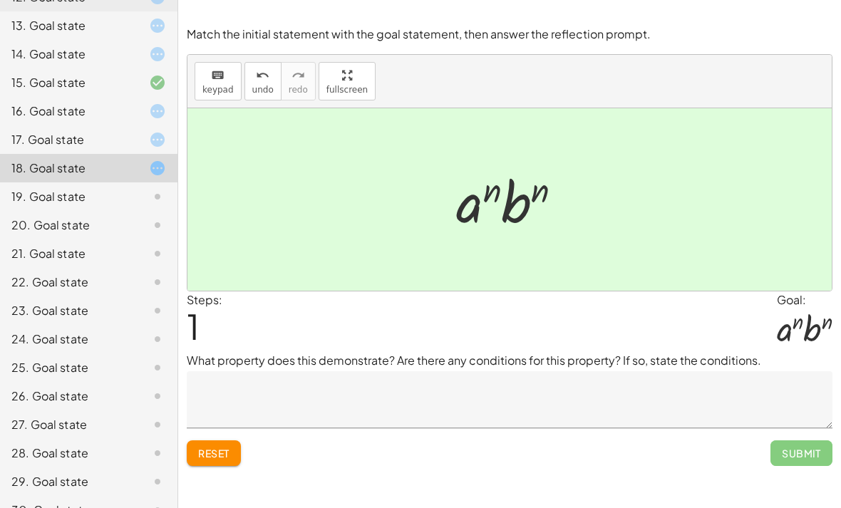
click at [131, 203] on div at bounding box center [146, 196] width 40 height 17
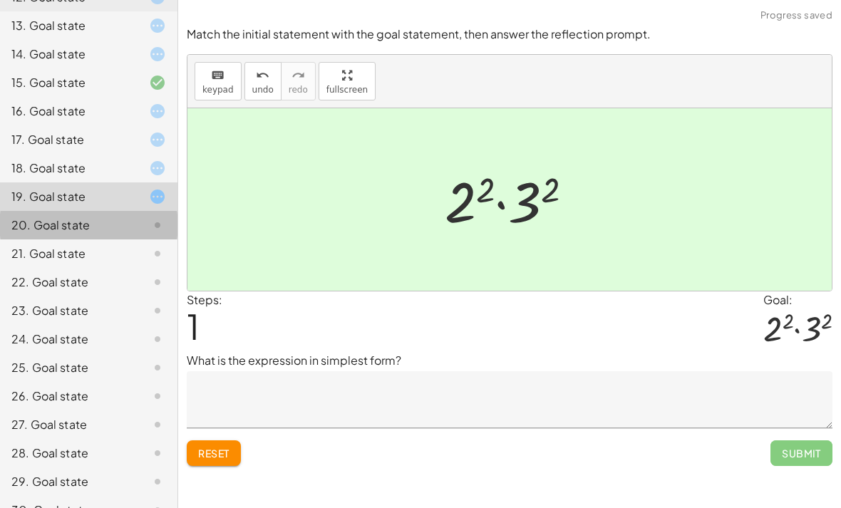
click at [138, 268] on div "20. Goal state" at bounding box center [89, 282] width 178 height 29
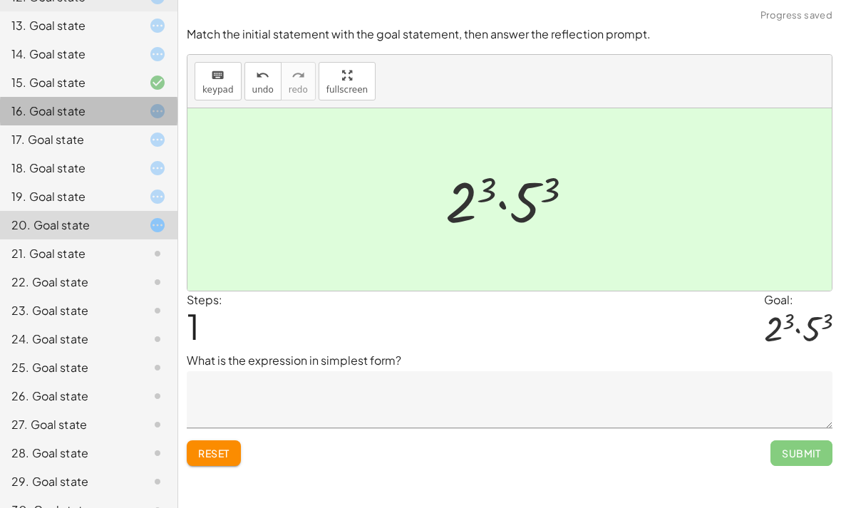
click at [135, 154] on div "16. Goal state" at bounding box center [89, 168] width 178 height 29
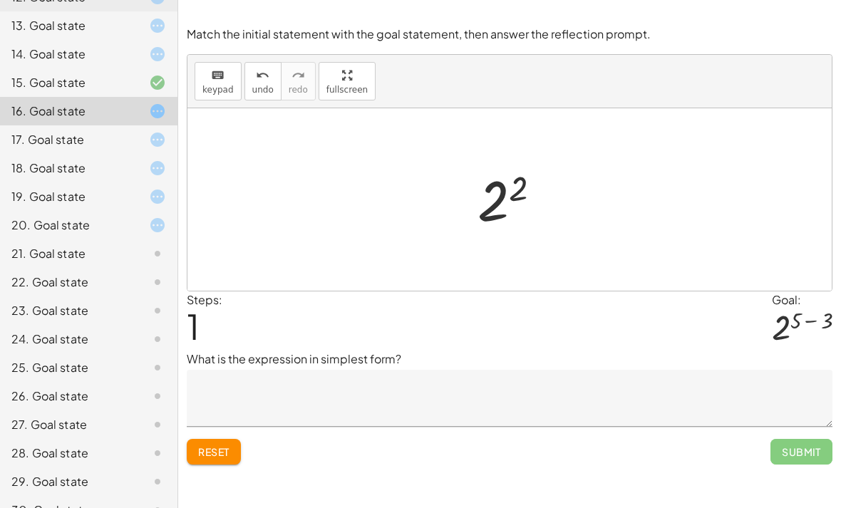
click at [133, 260] on div at bounding box center [146, 253] width 40 height 17
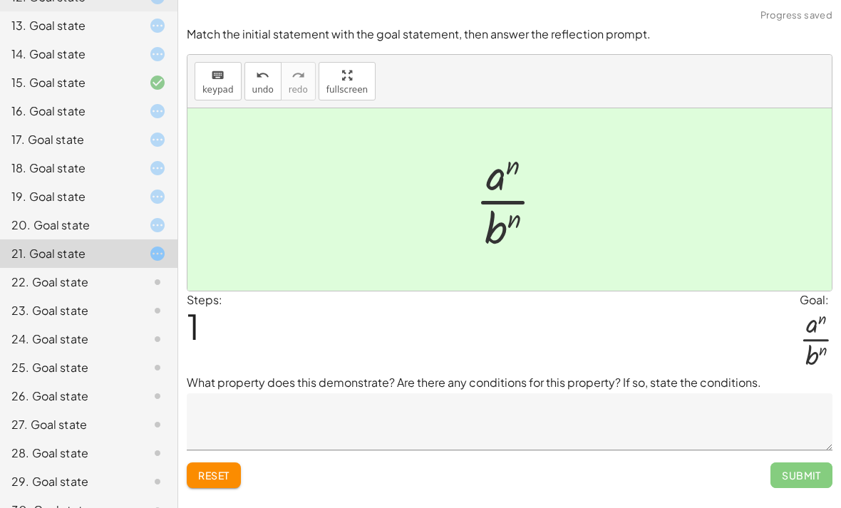
click at [163, 282] on icon at bounding box center [157, 282] width 17 height 17
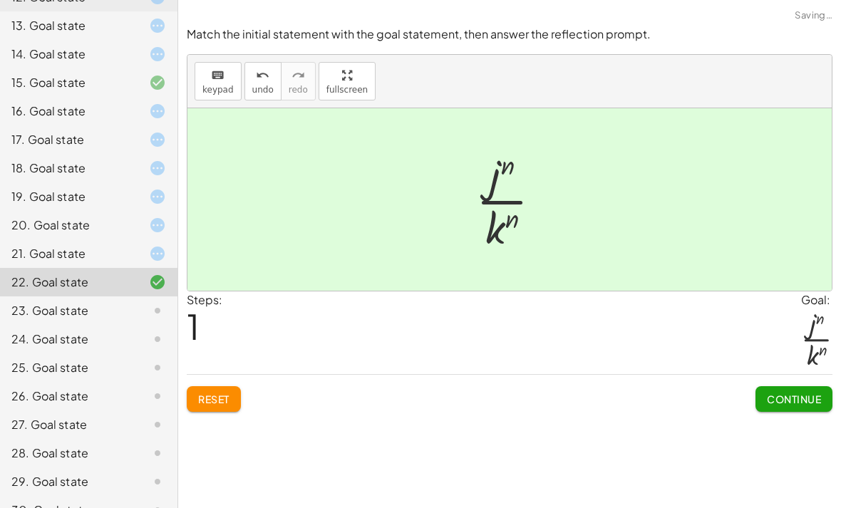
click at [130, 382] on div "24. Goal state" at bounding box center [89, 396] width 178 height 29
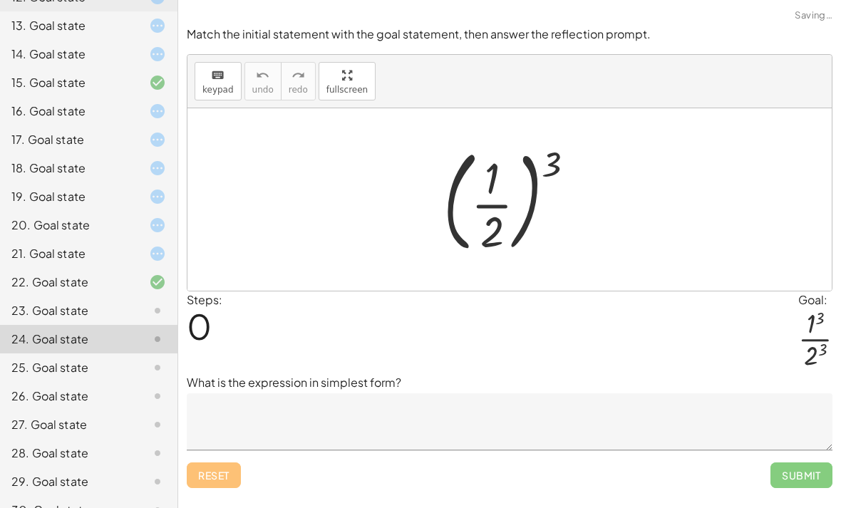
click at [153, 309] on icon at bounding box center [157, 310] width 17 height 17
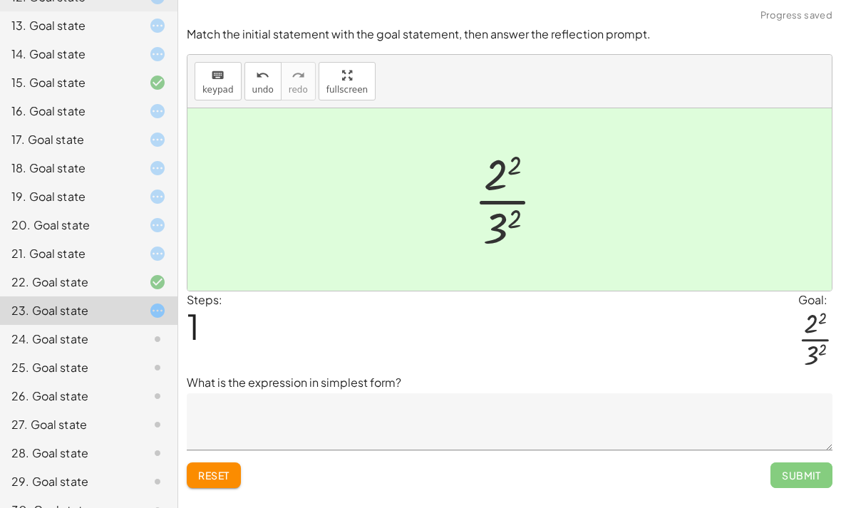
click at [127, 343] on div at bounding box center [146, 339] width 40 height 17
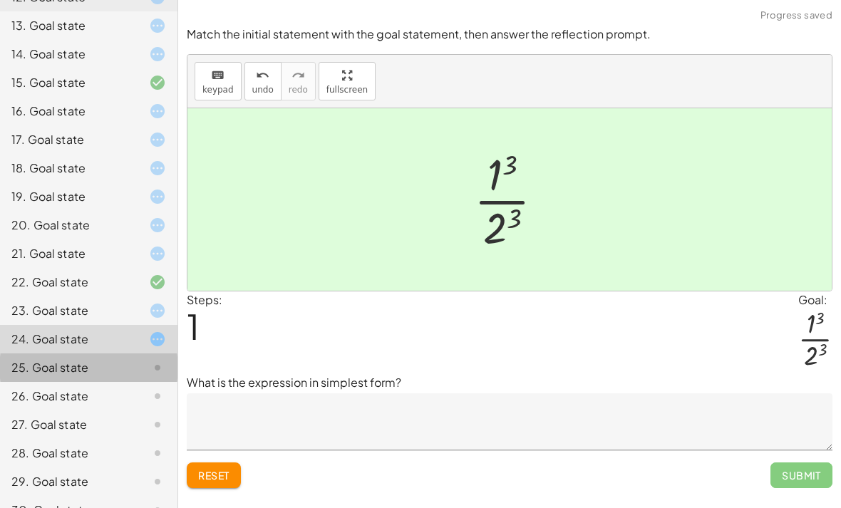
click at [148, 367] on div at bounding box center [146, 367] width 40 height 17
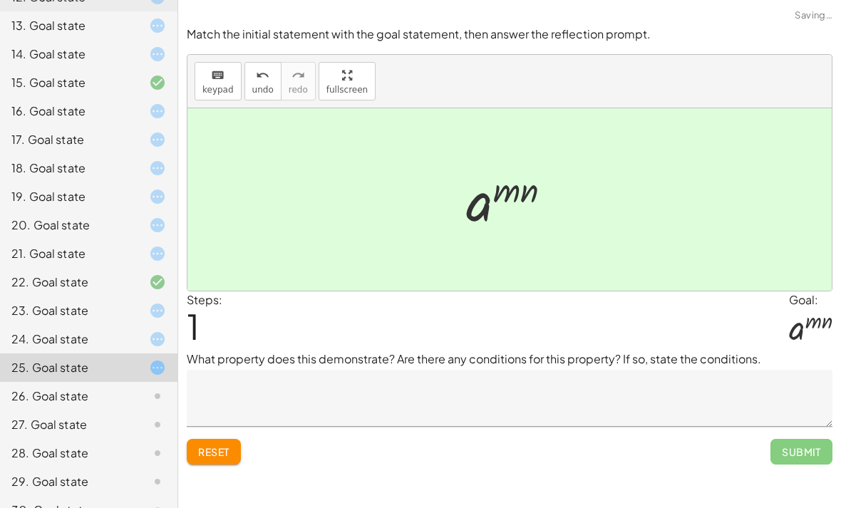
click at [156, 398] on icon at bounding box center [157, 396] width 17 height 17
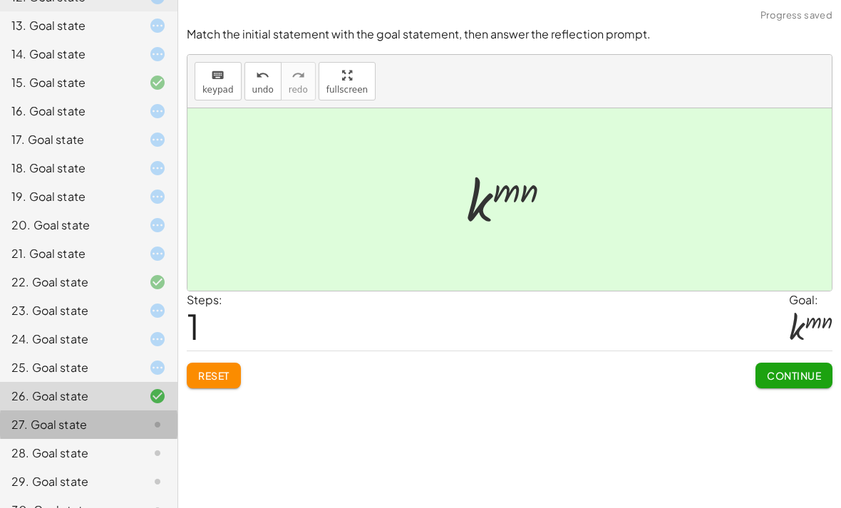
click at [154, 427] on icon at bounding box center [157, 424] width 17 height 17
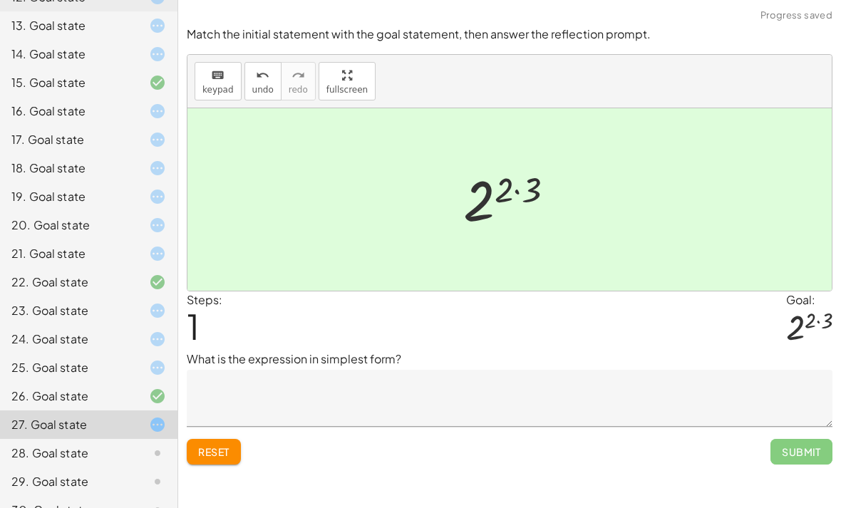
click at [210, 446] on span "Reset" at bounding box center [213, 452] width 31 height 13
click at [148, 448] on div at bounding box center [146, 453] width 40 height 17
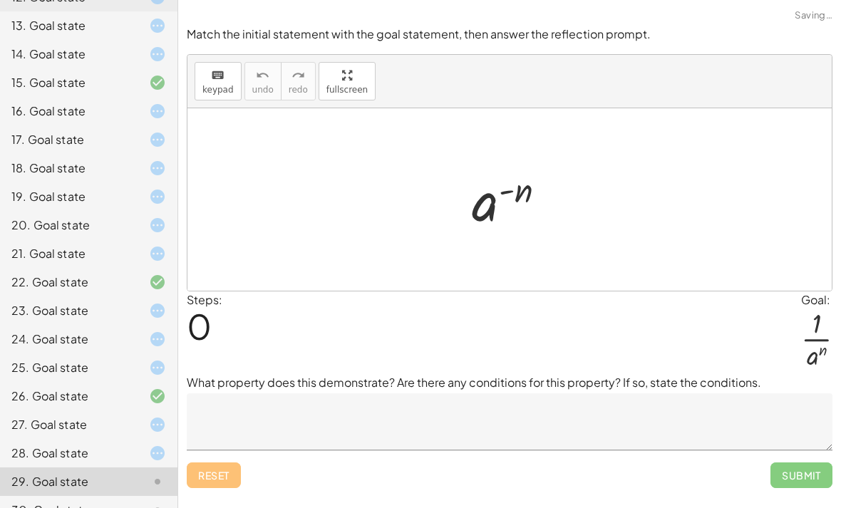
click at [174, 411] on div "25. Goal state" at bounding box center [89, 425] width 178 height 29
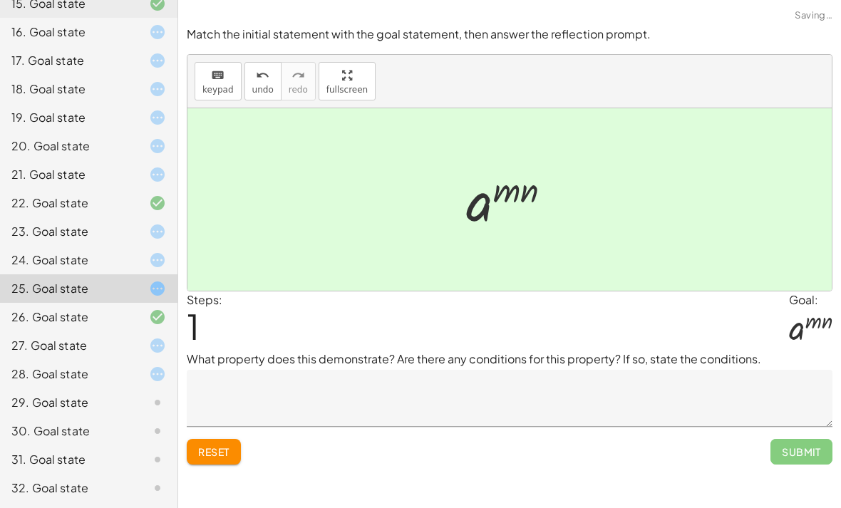
scroll to position [547, 0]
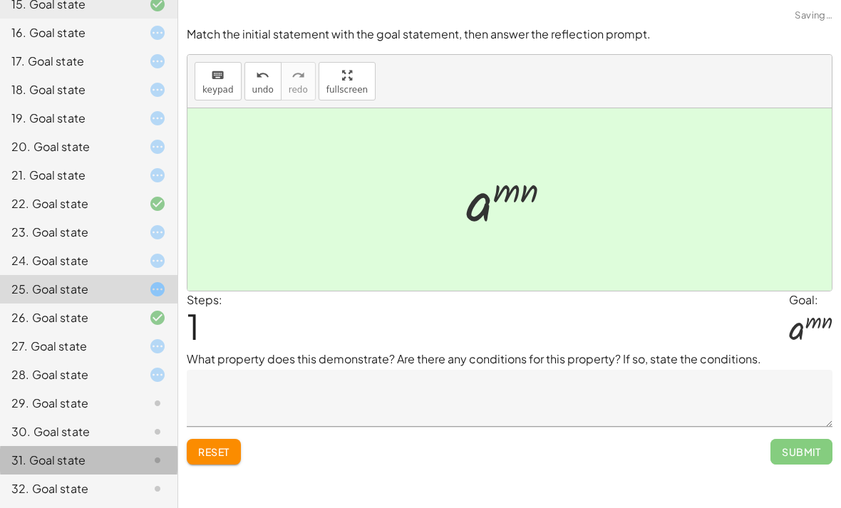
click at [130, 453] on div at bounding box center [146, 460] width 40 height 17
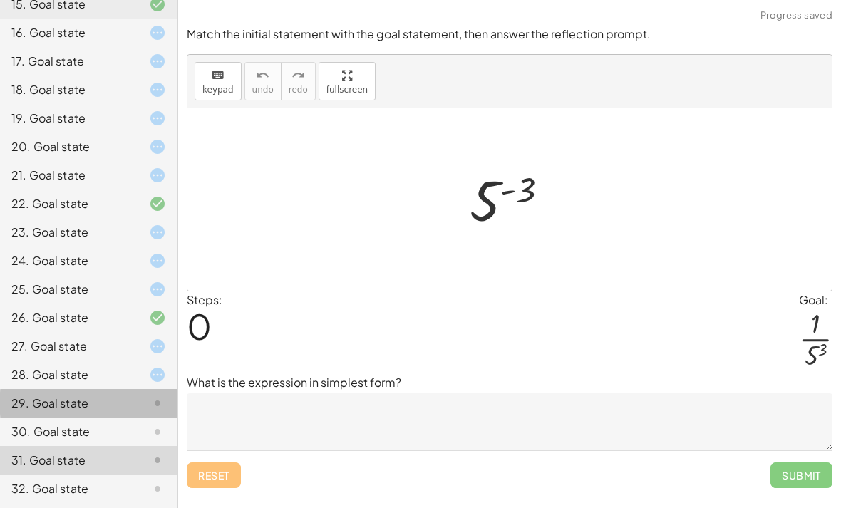
click at [143, 398] on div at bounding box center [146, 403] width 40 height 17
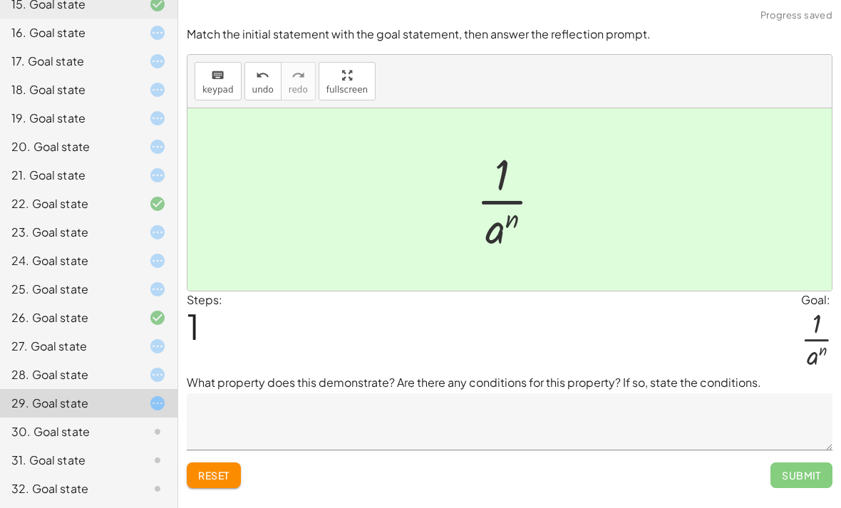
click at [153, 434] on icon at bounding box center [157, 431] width 17 height 17
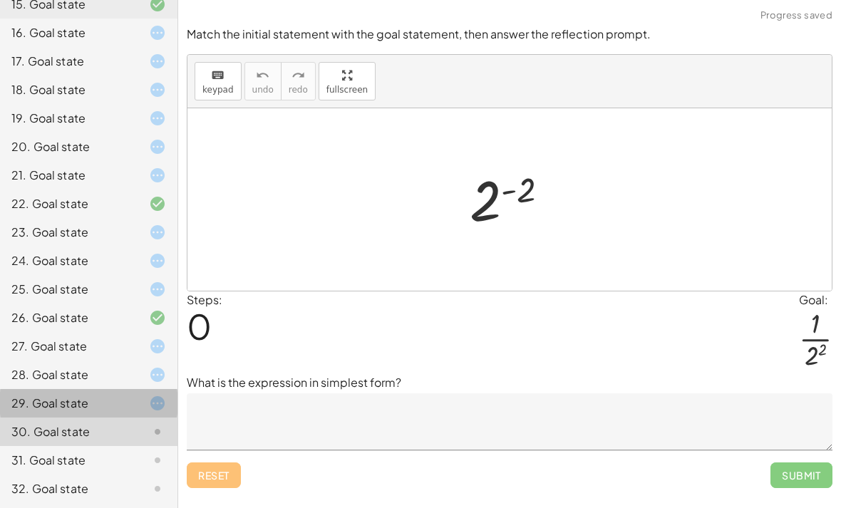
click at [78, 406] on div "29. Goal state" at bounding box center [68, 403] width 115 height 17
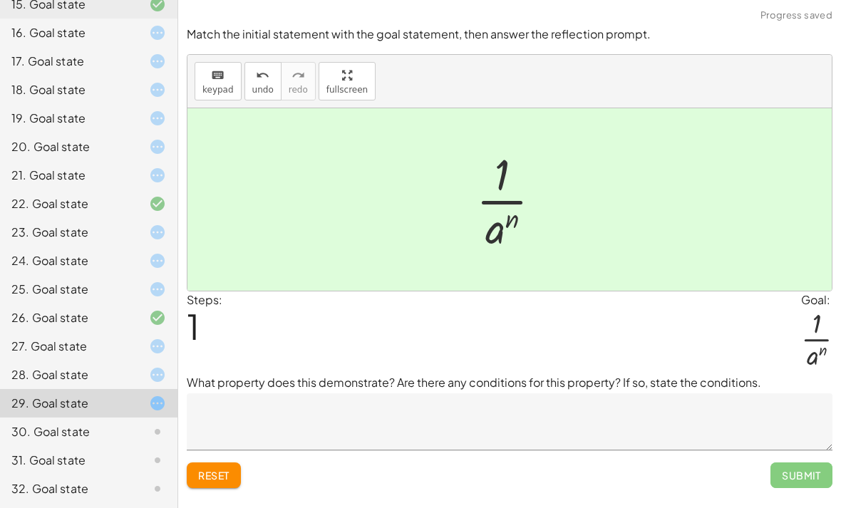
click at [139, 434] on div at bounding box center [146, 431] width 40 height 17
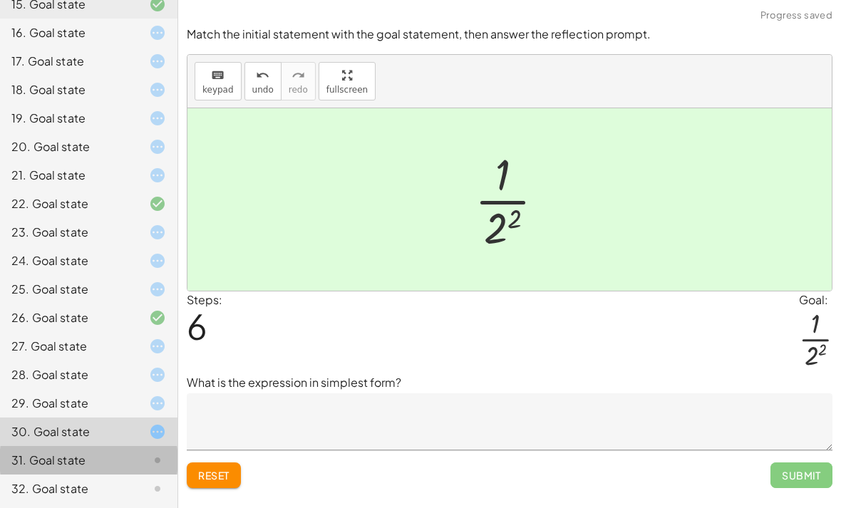
click at [137, 469] on div "31. Goal state" at bounding box center [89, 460] width 178 height 29
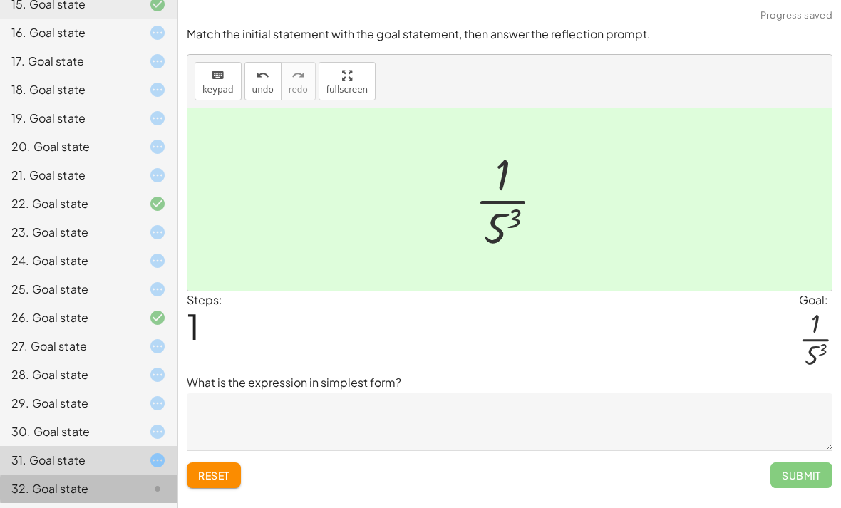
click at [149, 483] on icon at bounding box center [157, 488] width 17 height 17
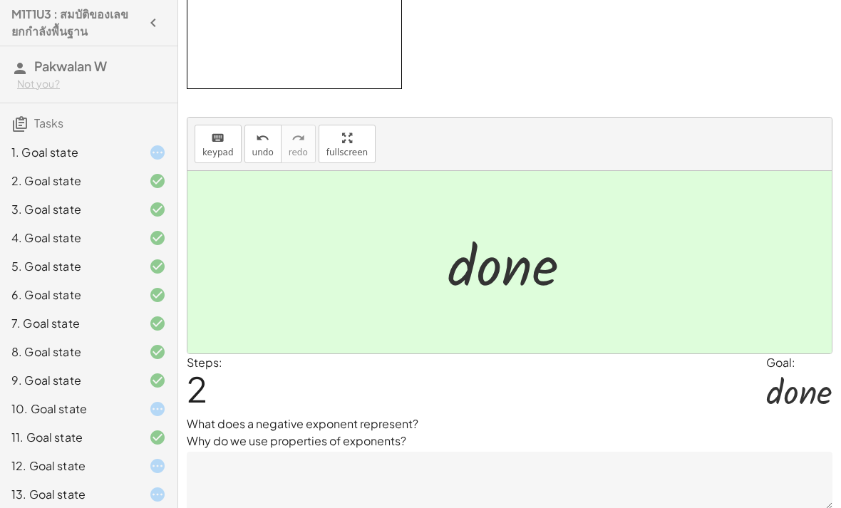
scroll to position [0, 0]
click at [128, 182] on div at bounding box center [146, 181] width 40 height 17
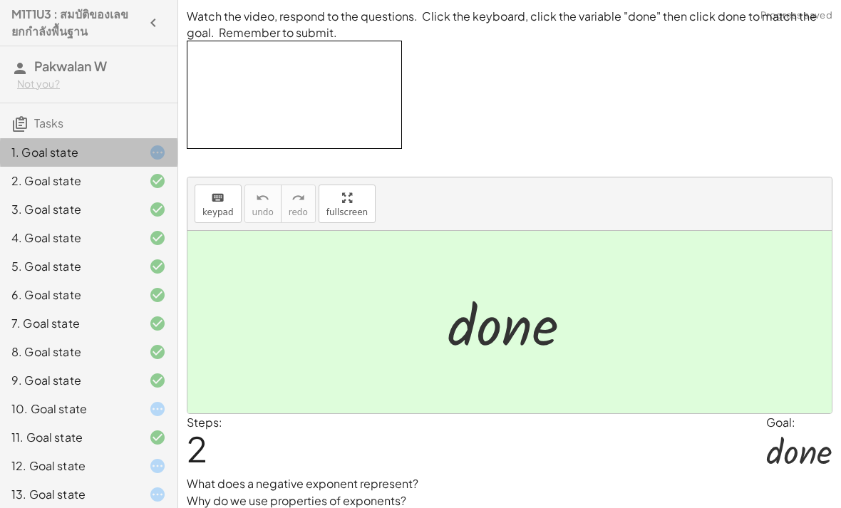
click at [125, 195] on div "1. Goal state" at bounding box center [89, 209] width 178 height 29
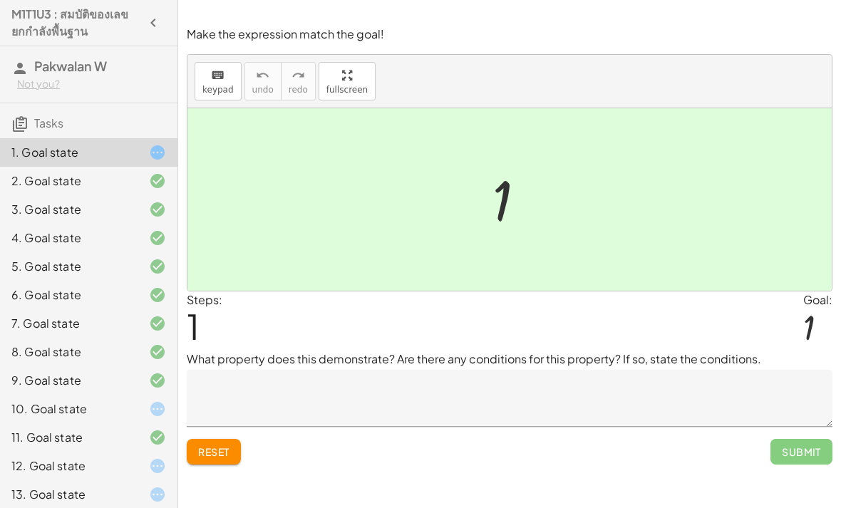
click at [216, 457] on span "Reset" at bounding box center [213, 452] width 31 height 13
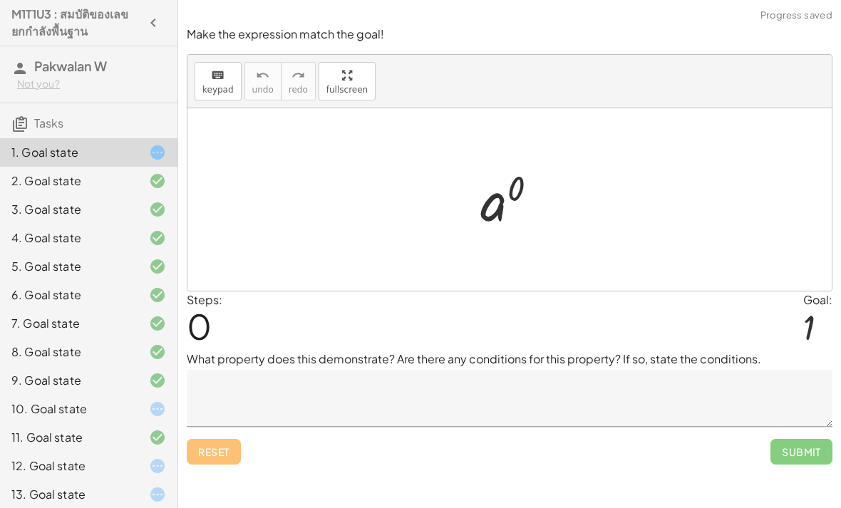
click at [220, 461] on div "Reset Submit" at bounding box center [510, 446] width 646 height 38
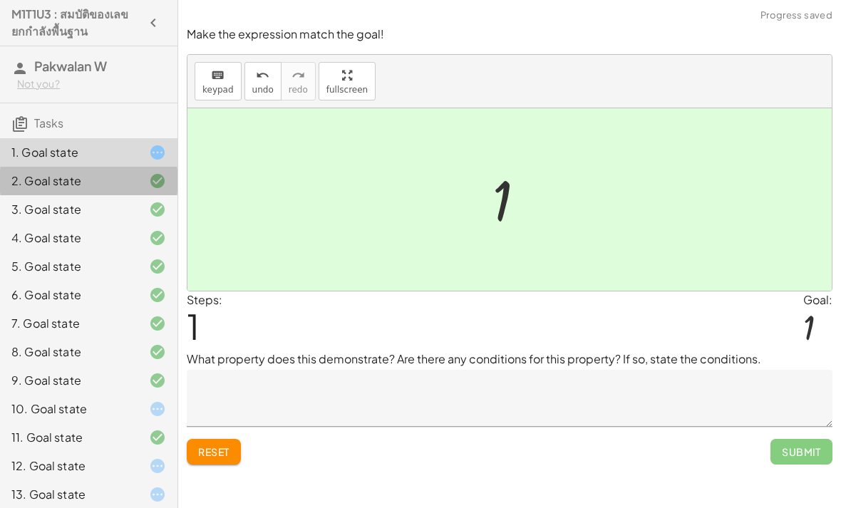
click at [140, 185] on div at bounding box center [146, 181] width 40 height 17
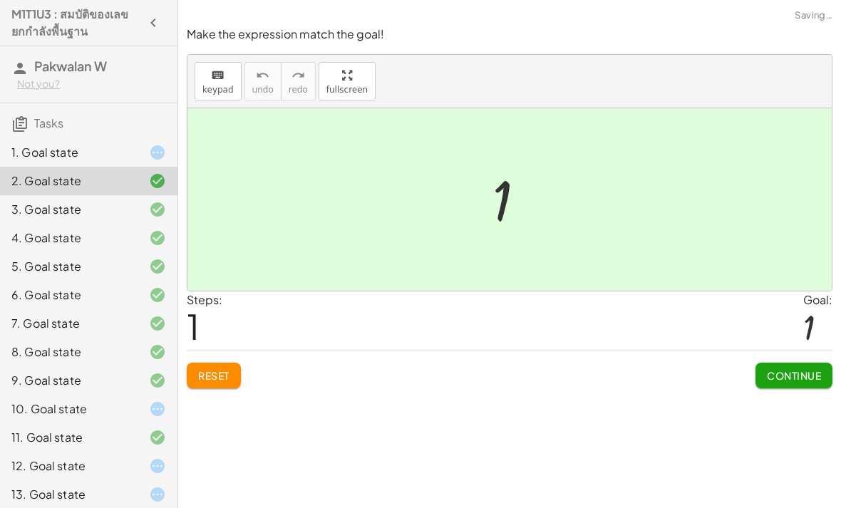
click at [175, 423] on div "9. Goal state" at bounding box center [89, 437] width 178 height 29
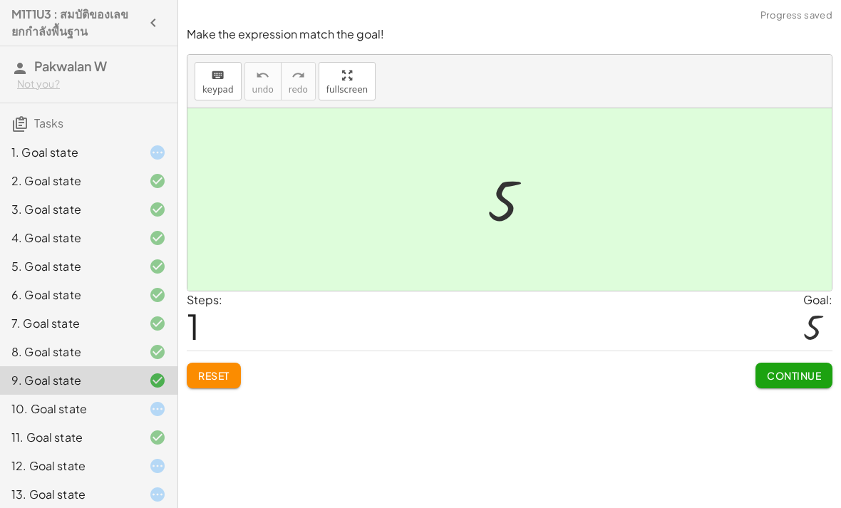
click at [154, 177] on icon at bounding box center [157, 181] width 17 height 17
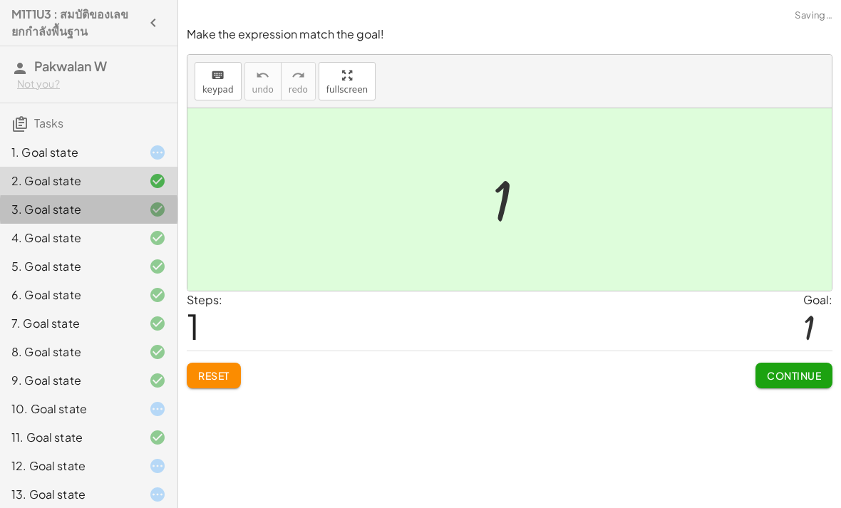
click at [141, 214] on div at bounding box center [146, 209] width 40 height 17
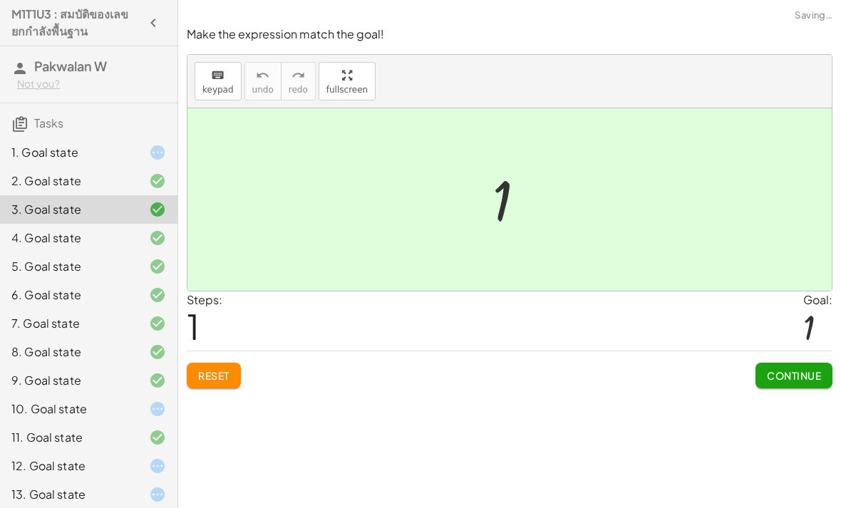
click at [135, 179] on div at bounding box center [146, 181] width 40 height 17
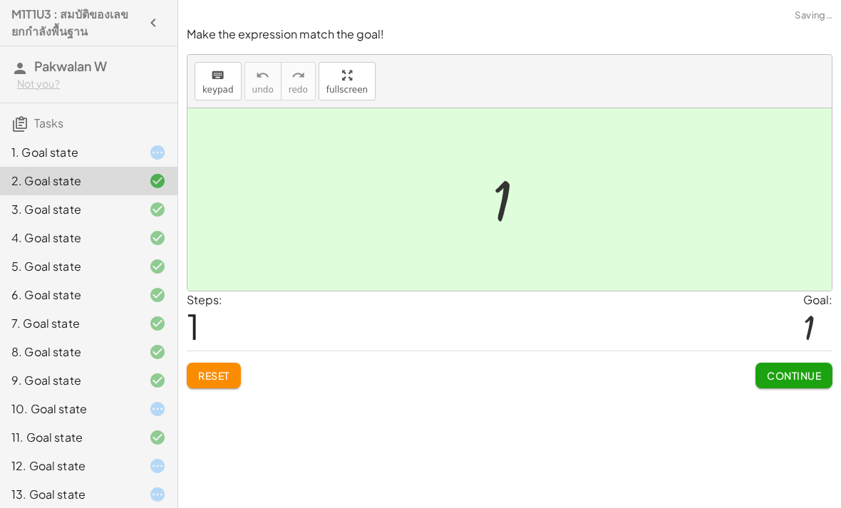
click at [217, 375] on span "Reset" at bounding box center [213, 375] width 31 height 13
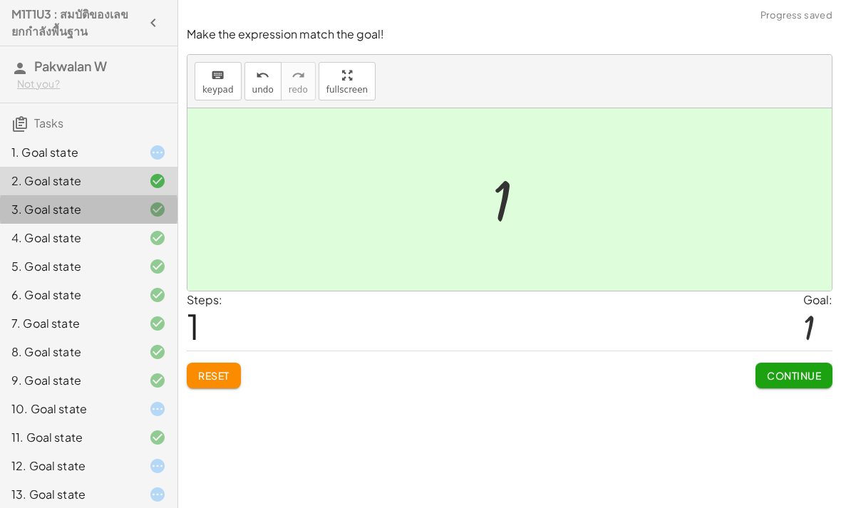
click at [150, 211] on icon at bounding box center [157, 209] width 17 height 17
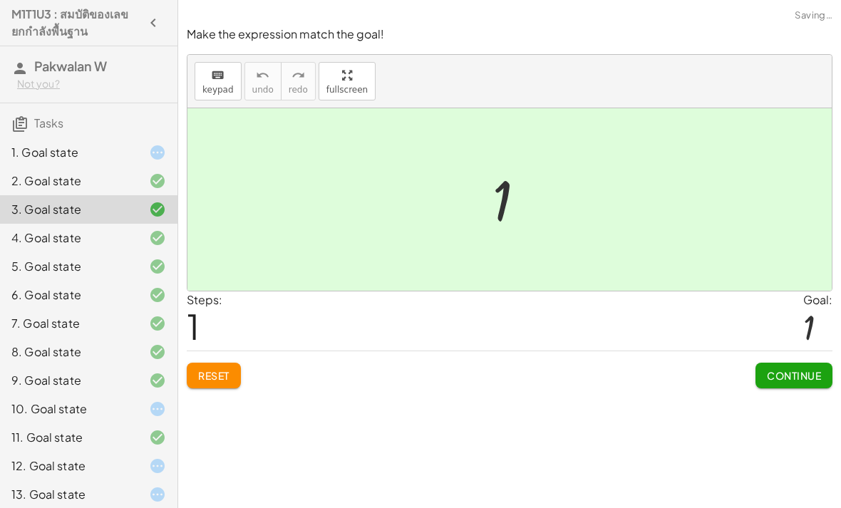
click at [222, 369] on span "Reset" at bounding box center [213, 375] width 31 height 13
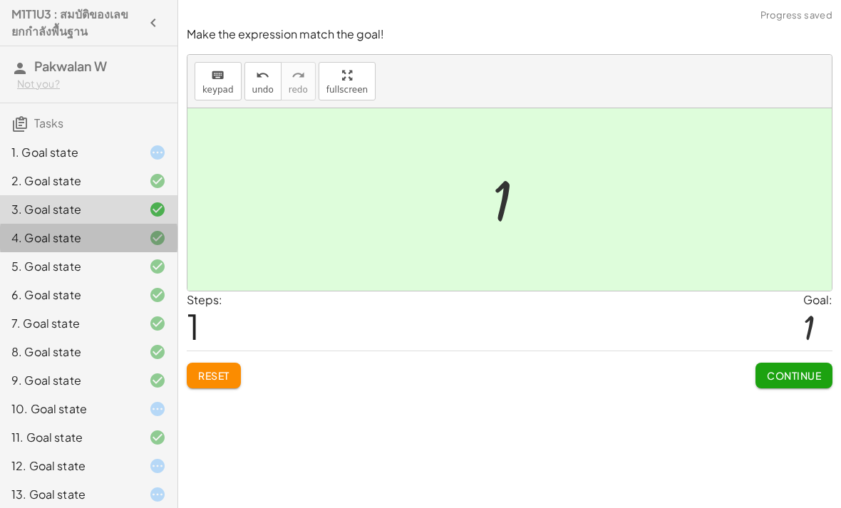
click at [143, 242] on div at bounding box center [146, 238] width 40 height 17
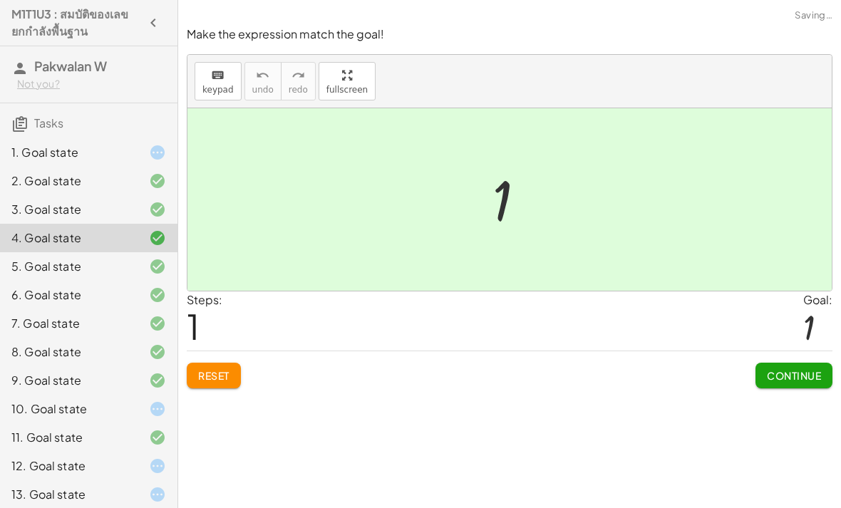
click at [220, 374] on span "Reset" at bounding box center [213, 375] width 31 height 13
click at [138, 309] on div "5. Goal state" at bounding box center [89, 323] width 178 height 29
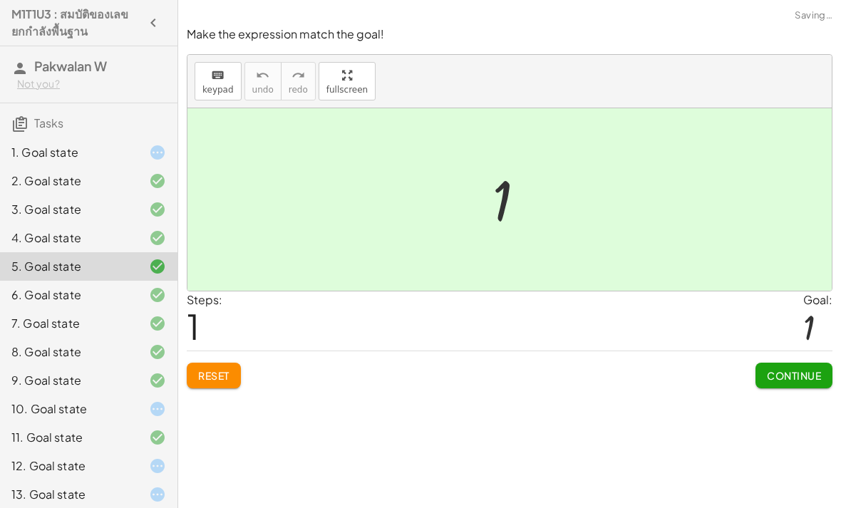
click at [228, 377] on span "Reset" at bounding box center [213, 375] width 31 height 13
click at [149, 295] on icon at bounding box center [157, 295] width 17 height 17
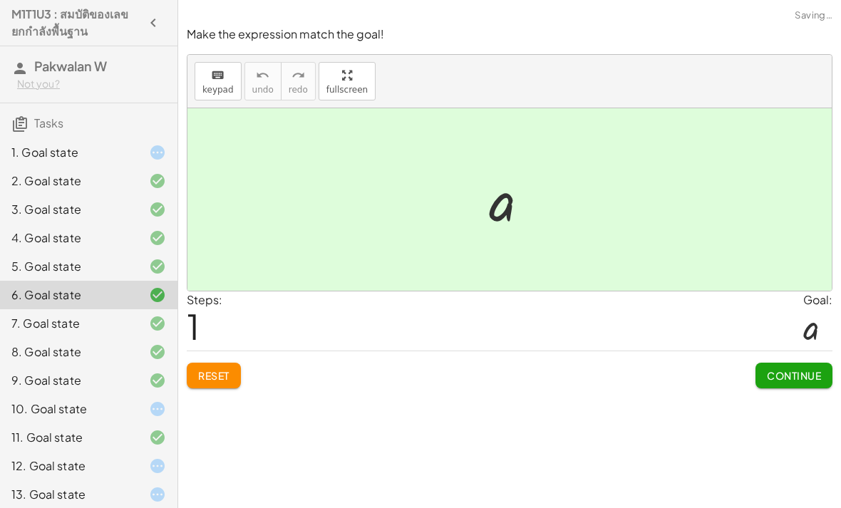
click at [212, 376] on span "Reset" at bounding box center [213, 375] width 31 height 13
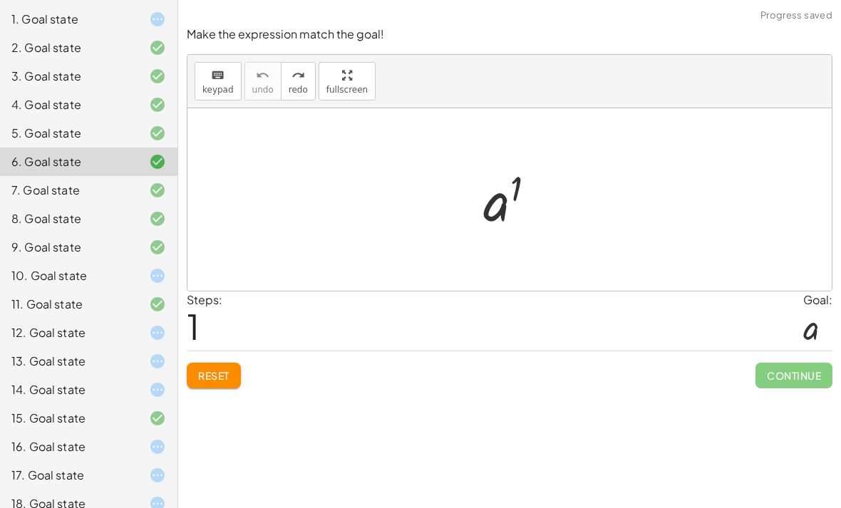
scroll to position [143, 0]
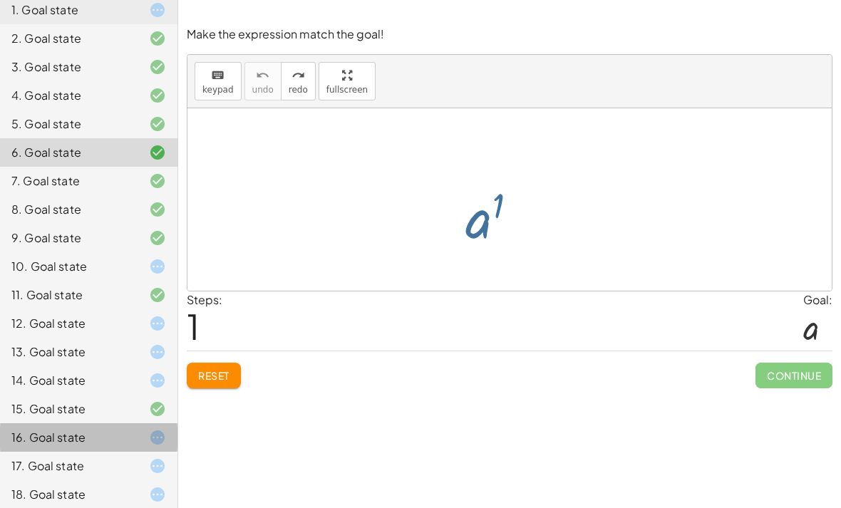
click at [58, 433] on div "16. Goal state" at bounding box center [68, 437] width 115 height 17
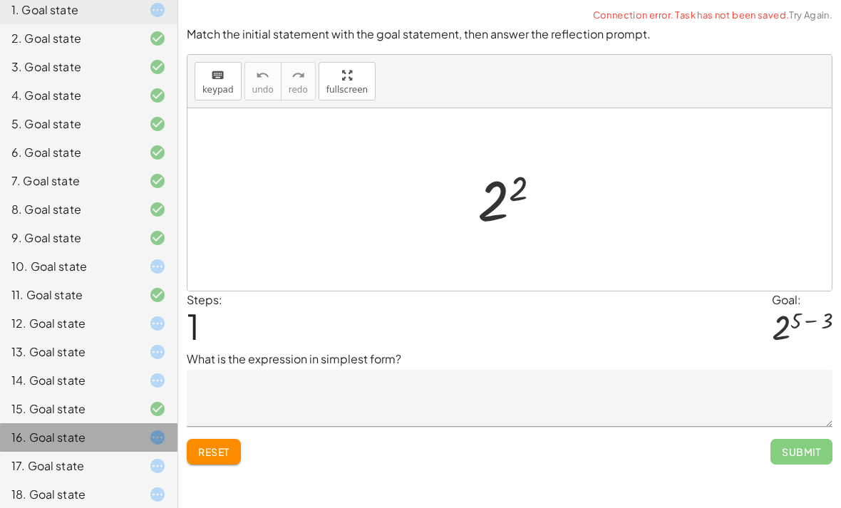
click at [57, 433] on div "16. Goal state" at bounding box center [68, 437] width 115 height 17
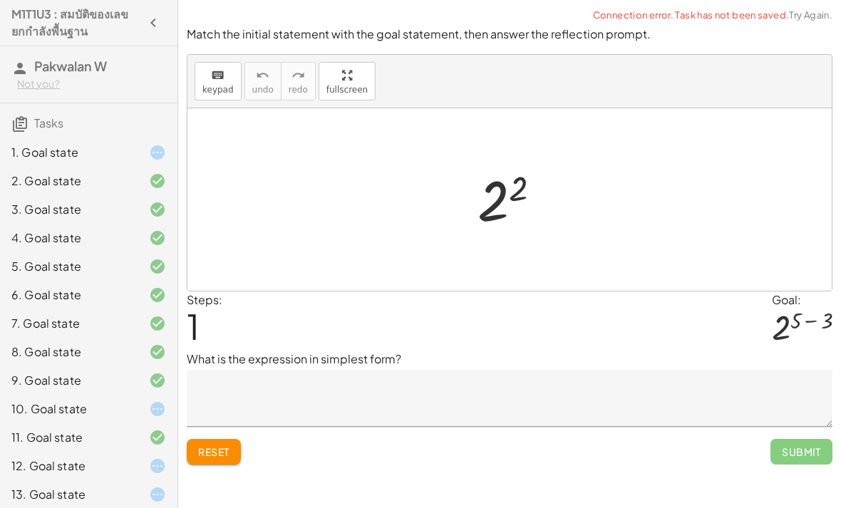
scroll to position [0, 0]
click at [103, 243] on div "4. Goal state" at bounding box center [68, 238] width 115 height 17
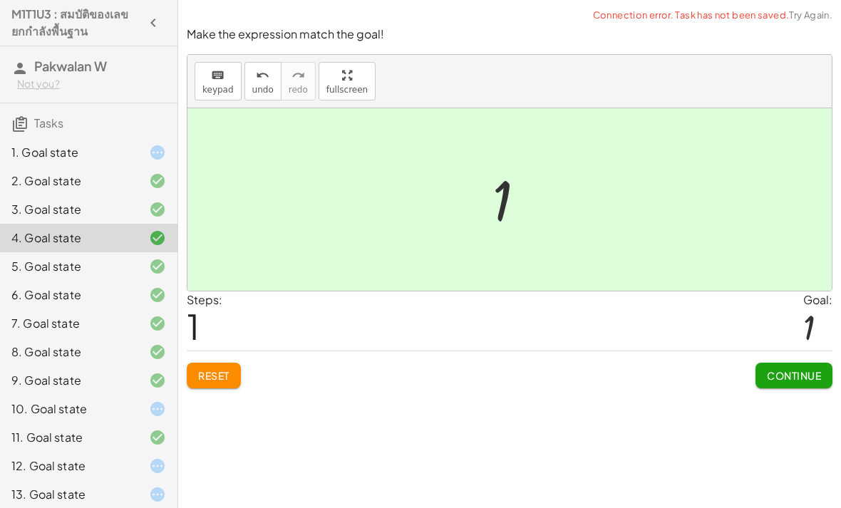
click at [94, 291] on div "6. Goal state" at bounding box center [68, 295] width 115 height 17
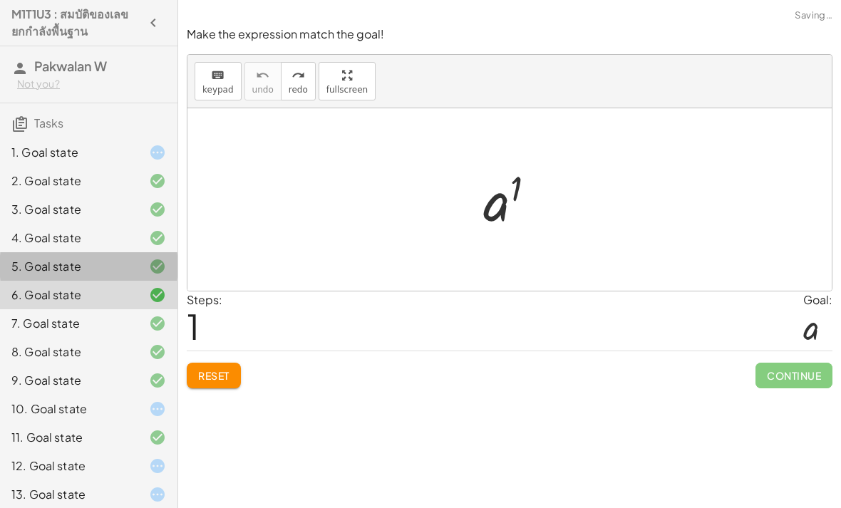
click at [80, 267] on div "5. Goal state" at bounding box center [68, 266] width 115 height 17
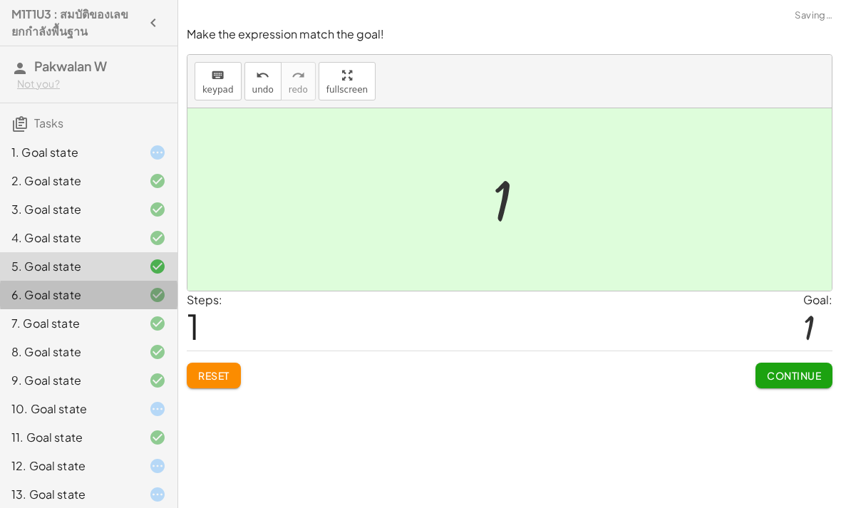
click at [91, 287] on div "6. Goal state" at bounding box center [68, 295] width 115 height 17
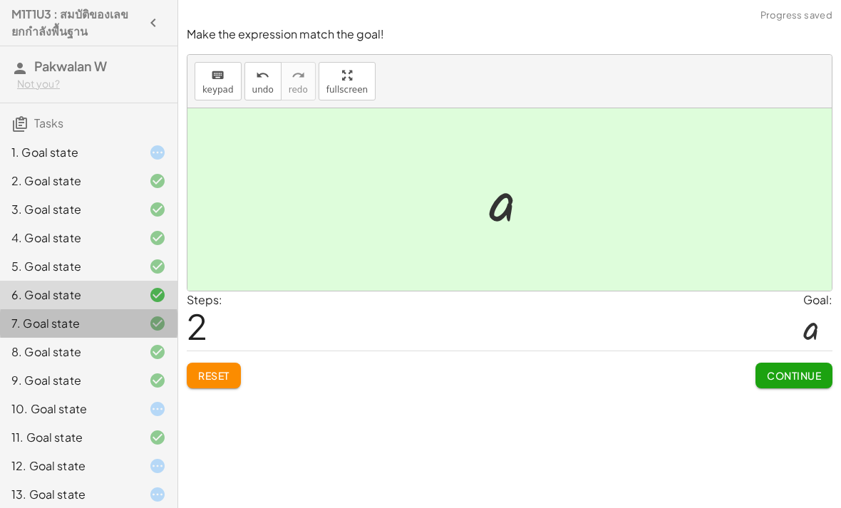
click at [88, 328] on div "7. Goal state" at bounding box center [68, 323] width 115 height 17
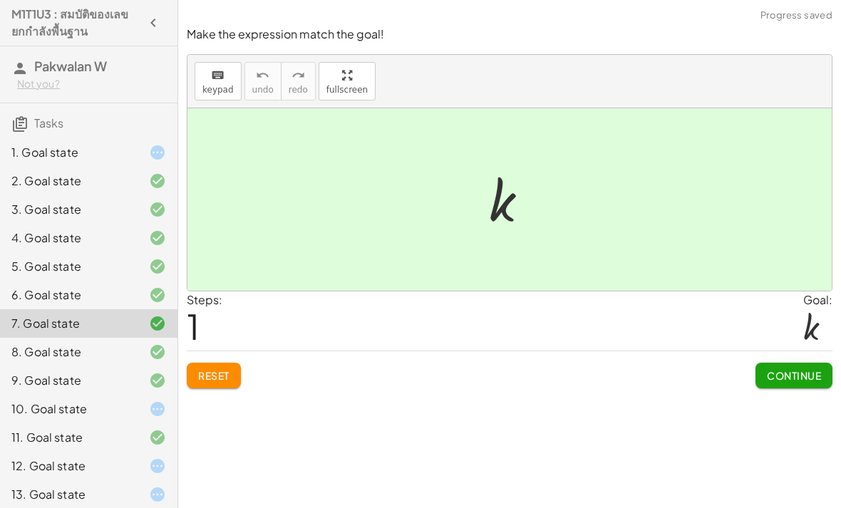
click at [206, 364] on button "Reset" at bounding box center [214, 376] width 54 height 26
click at [129, 353] on div at bounding box center [146, 352] width 40 height 17
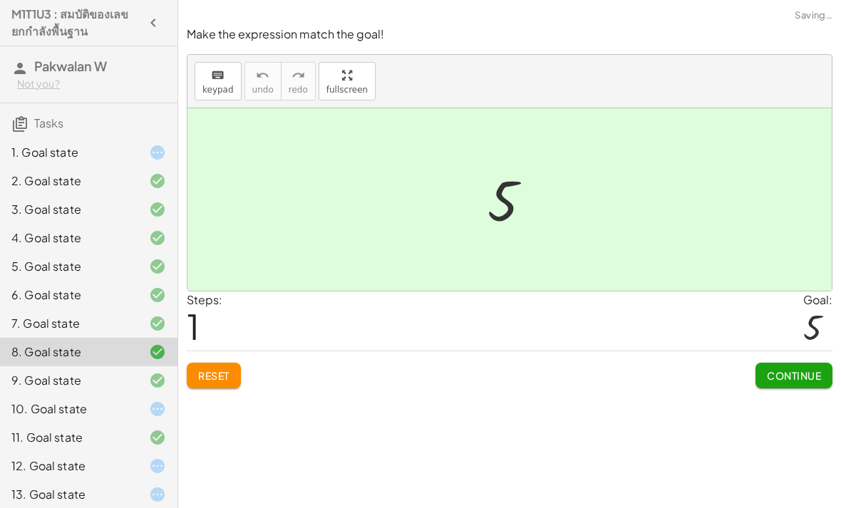
click at [140, 378] on div at bounding box center [146, 380] width 40 height 17
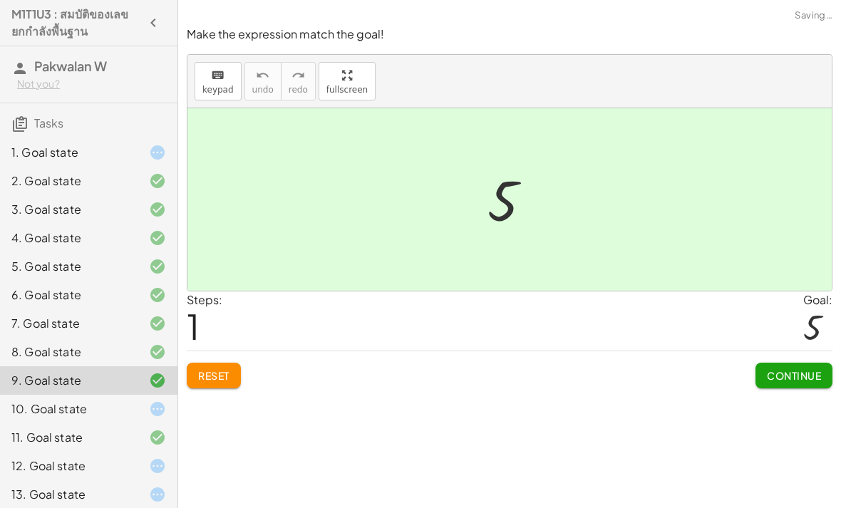
click at [215, 365] on button "Reset" at bounding box center [214, 376] width 54 height 26
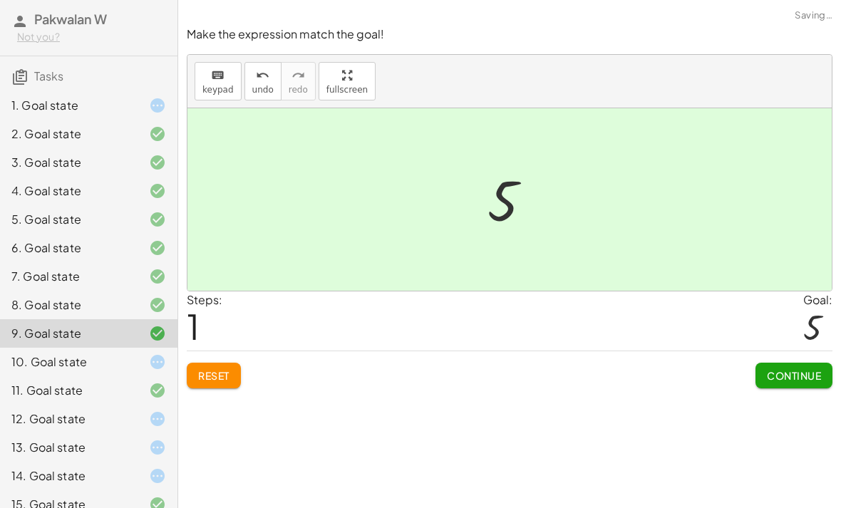
scroll to position [48, 0]
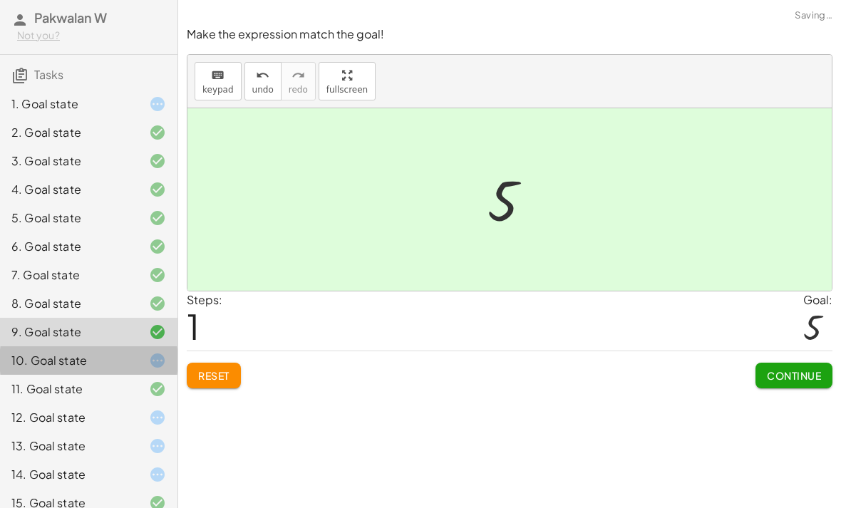
click at [98, 359] on div "10. Goal state" at bounding box center [68, 360] width 115 height 17
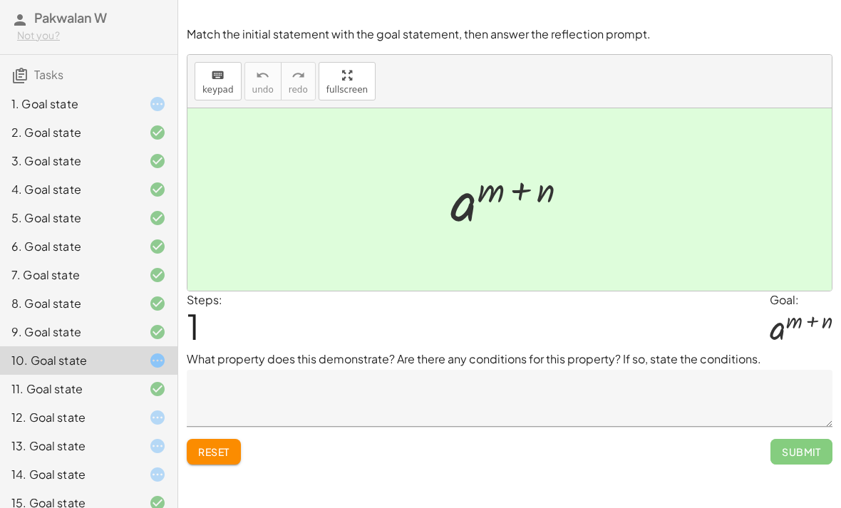
click at [211, 440] on button "Reset" at bounding box center [214, 452] width 54 height 26
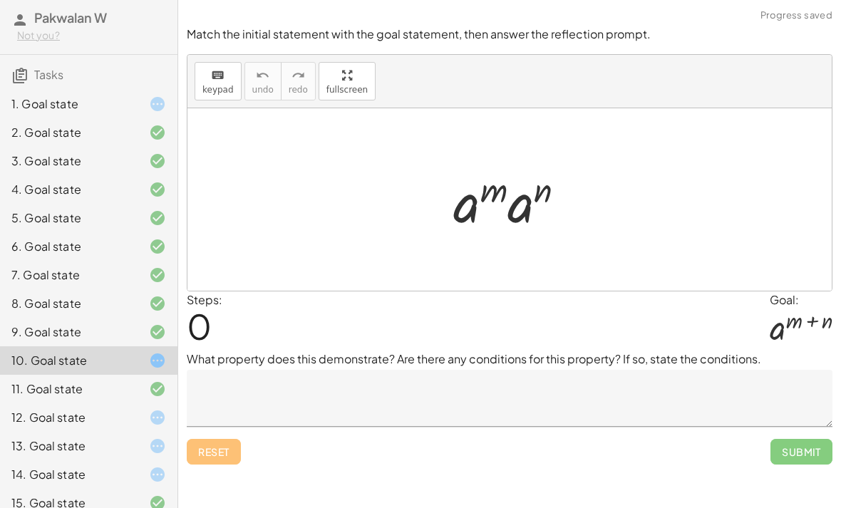
click at [211, 458] on div "Reset Submit" at bounding box center [510, 446] width 646 height 38
